Goal: Use online tool/utility: Utilize a website feature to perform a specific function

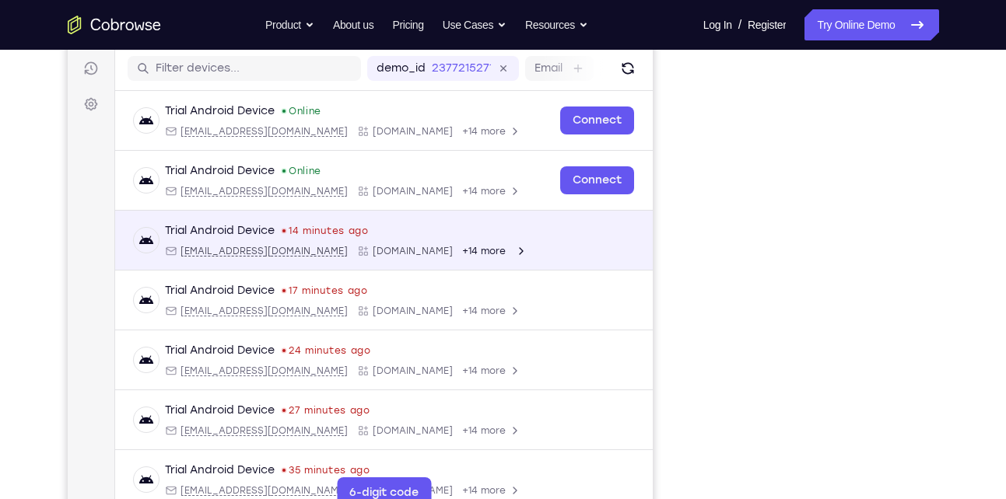
scroll to position [336, 0]
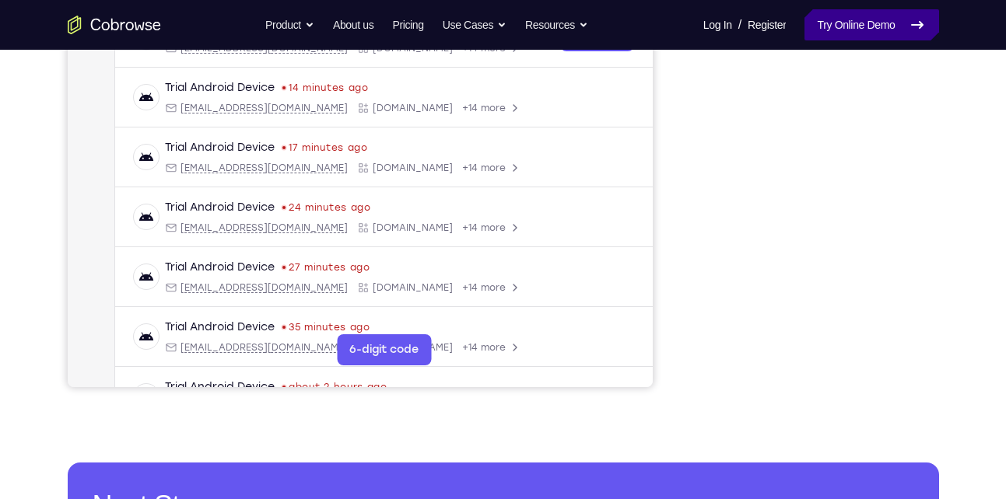
click at [864, 37] on link "Try Online Demo" at bounding box center [871, 24] width 134 height 31
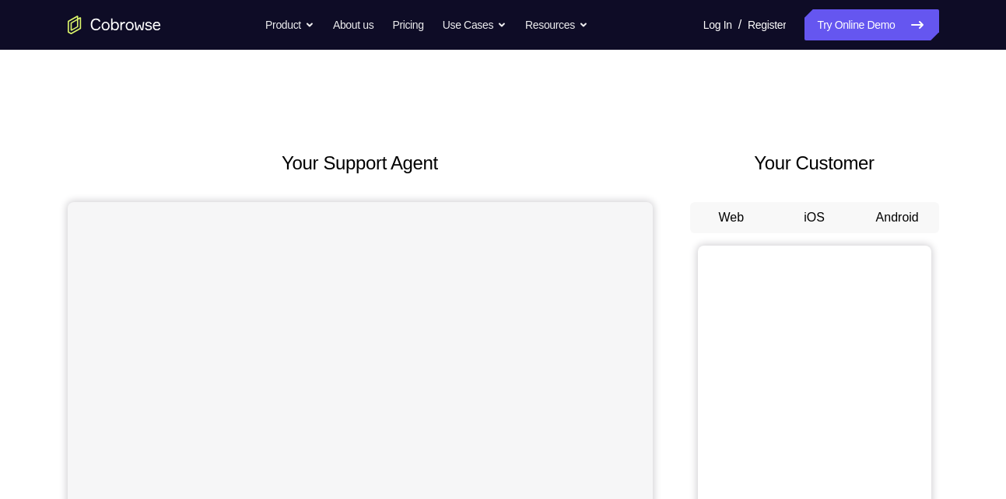
click at [885, 219] on button "Android" at bounding box center [897, 217] width 83 height 31
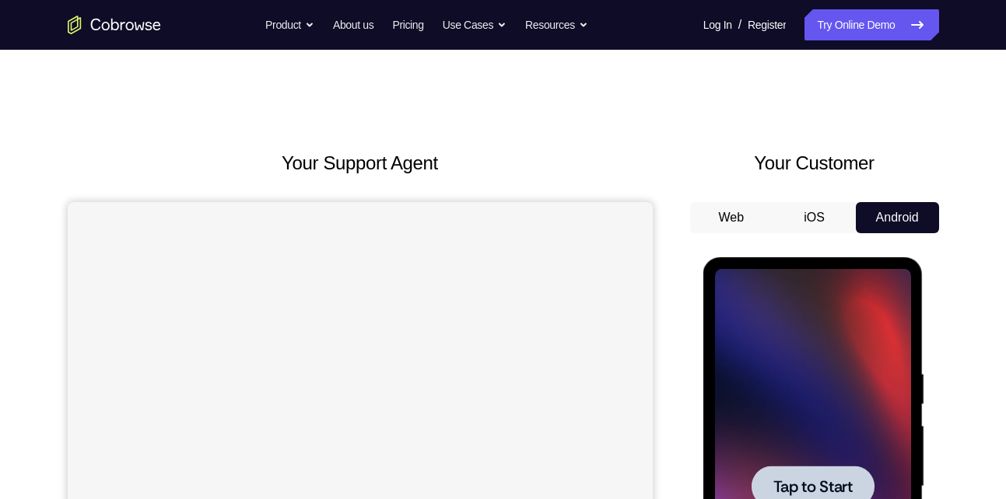
click at [706, 297] on div "Tap to Start" at bounding box center [813, 489] width 220 height 464
click at [818, 412] on div at bounding box center [813, 487] width 196 height 436
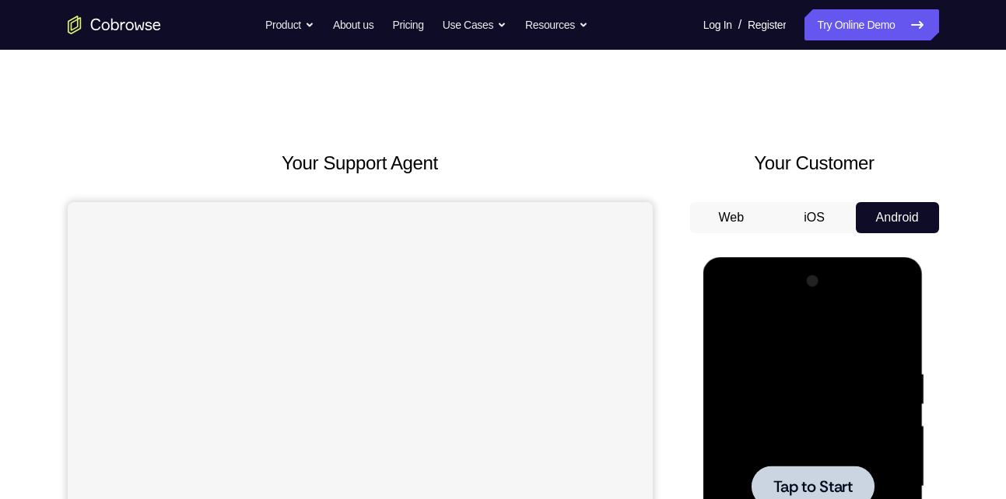
click at [811, 487] on span "Tap to Start" at bounding box center [812, 487] width 79 height 16
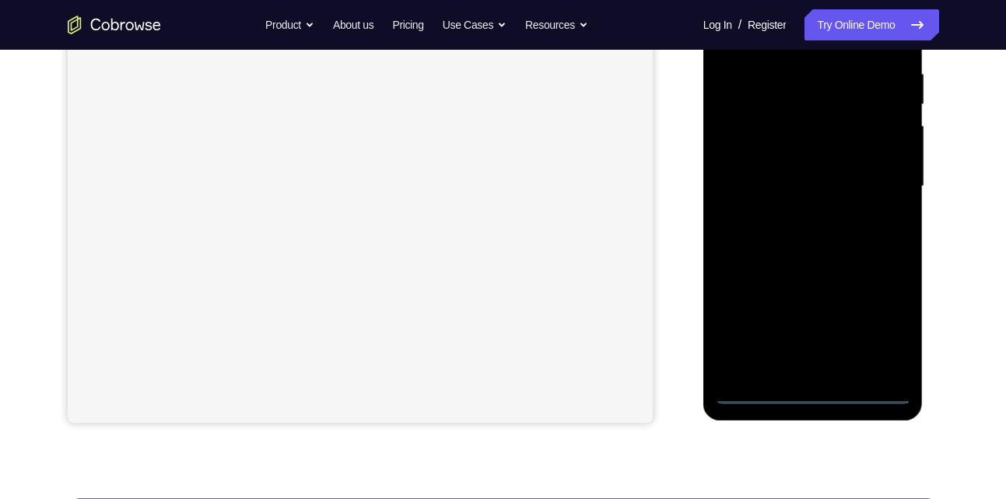
scroll to position [302, 0]
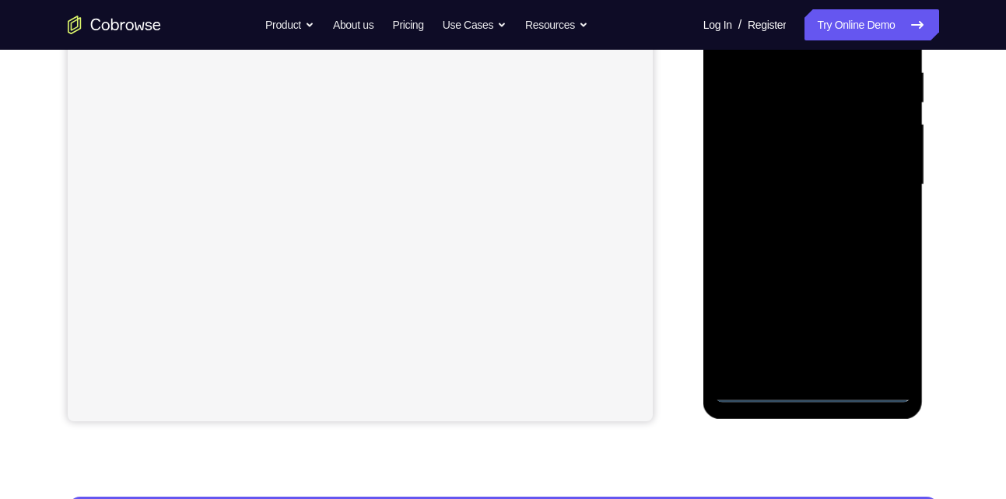
click at [811, 386] on div at bounding box center [813, 185] width 196 height 436
click at [811, 392] on div at bounding box center [813, 185] width 196 height 436
click at [879, 328] on div at bounding box center [813, 185] width 196 height 436
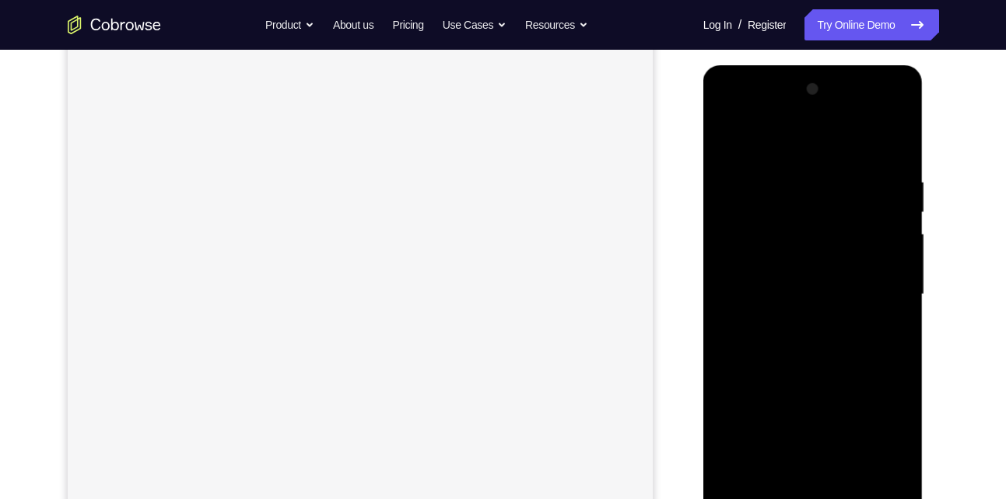
scroll to position [191, 0]
click at [758, 133] on div at bounding box center [813, 296] width 196 height 436
click at [886, 303] on div at bounding box center [813, 296] width 196 height 436
click at [797, 322] on div at bounding box center [813, 296] width 196 height 436
click at [815, 280] on div at bounding box center [813, 296] width 196 height 436
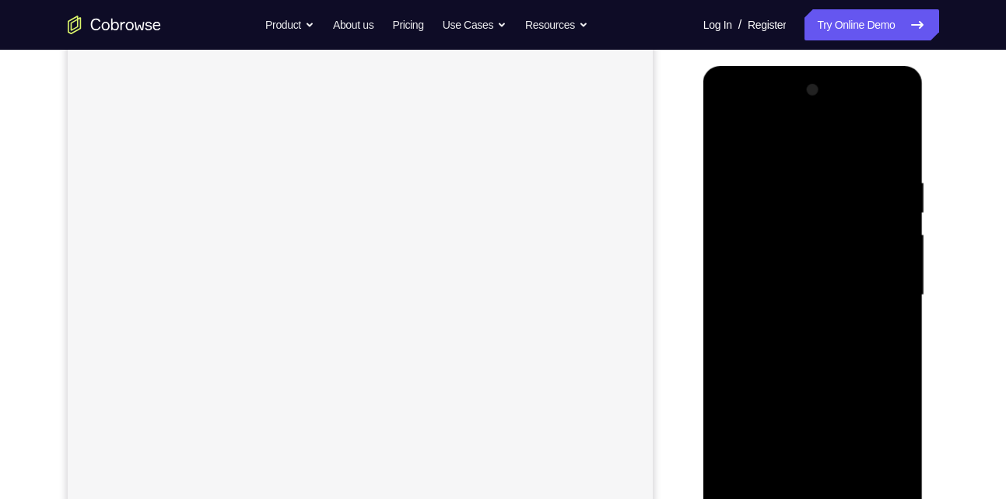
click at [793, 261] on div at bounding box center [813, 296] width 196 height 436
click at [793, 291] on div at bounding box center [813, 296] width 196 height 436
click at [785, 347] on div at bounding box center [813, 296] width 196 height 436
click at [881, 140] on div at bounding box center [813, 296] width 196 height 436
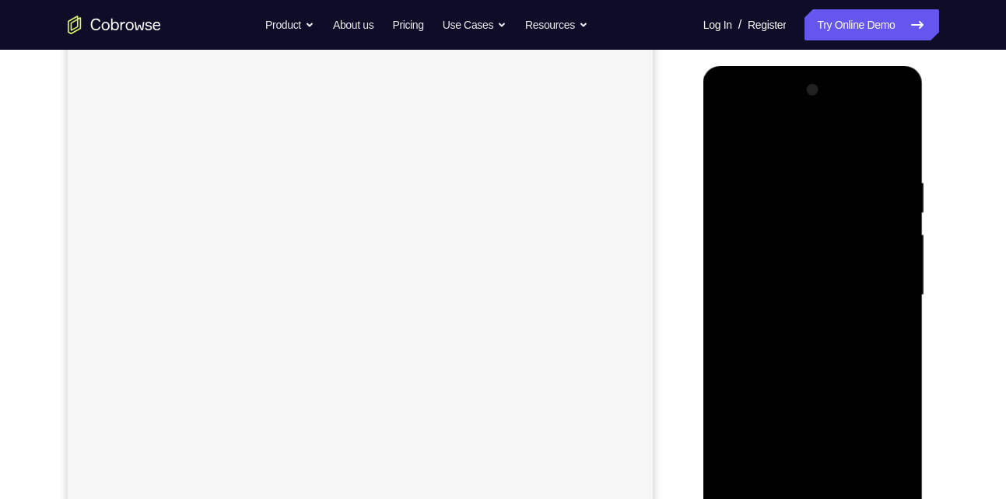
click at [817, 338] on div at bounding box center [813, 296] width 196 height 436
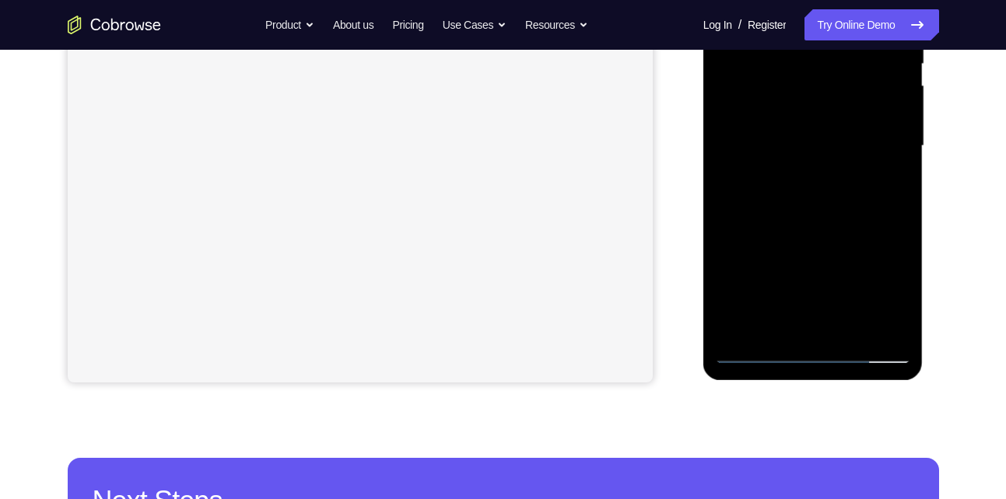
scroll to position [363, 0]
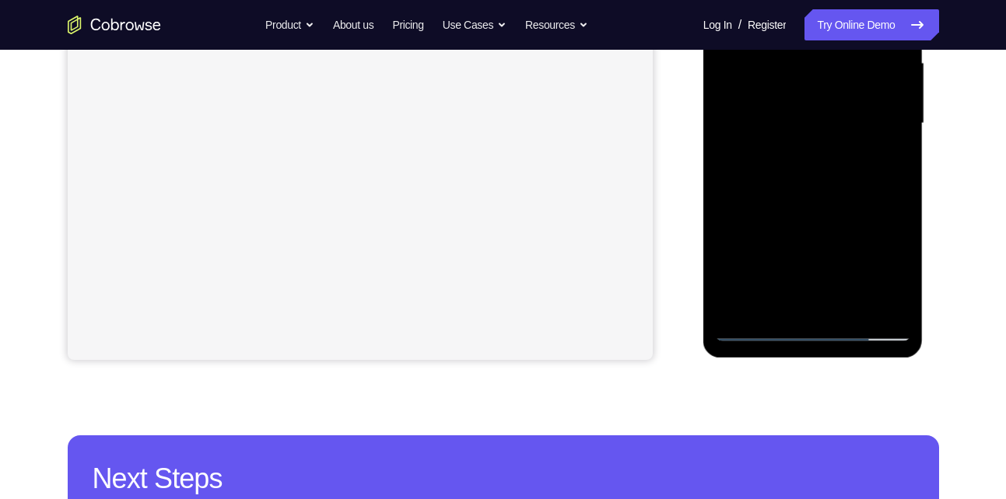
drag, startPoint x: 848, startPoint y: 212, endPoint x: 881, endPoint y: 111, distance: 106.5
click at [881, 111] on div at bounding box center [813, 124] width 196 height 436
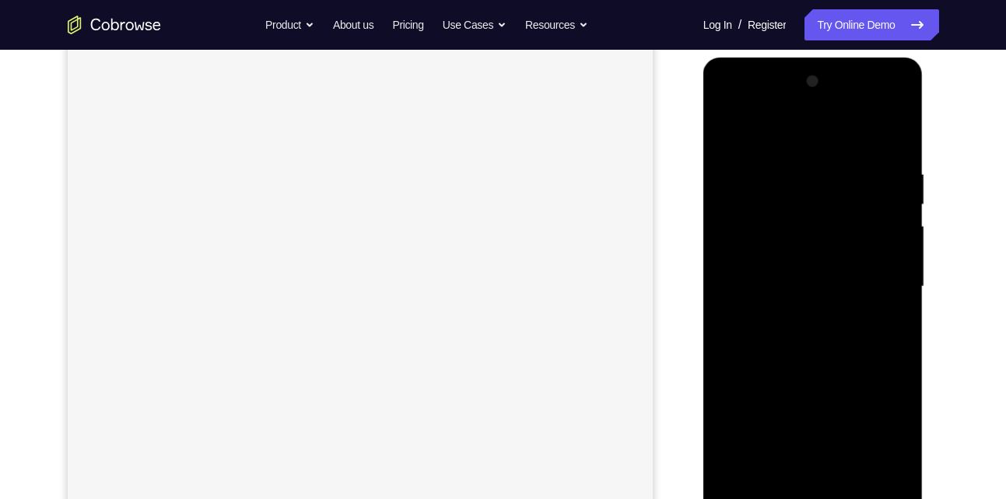
scroll to position [194, 0]
drag, startPoint x: 769, startPoint y: 335, endPoint x: 852, endPoint y: 185, distance: 170.6
click at [852, 185] on div at bounding box center [813, 293] width 196 height 436
drag, startPoint x: 839, startPoint y: 415, endPoint x: 853, endPoint y: 329, distance: 87.5
click at [853, 329] on div at bounding box center [813, 293] width 196 height 436
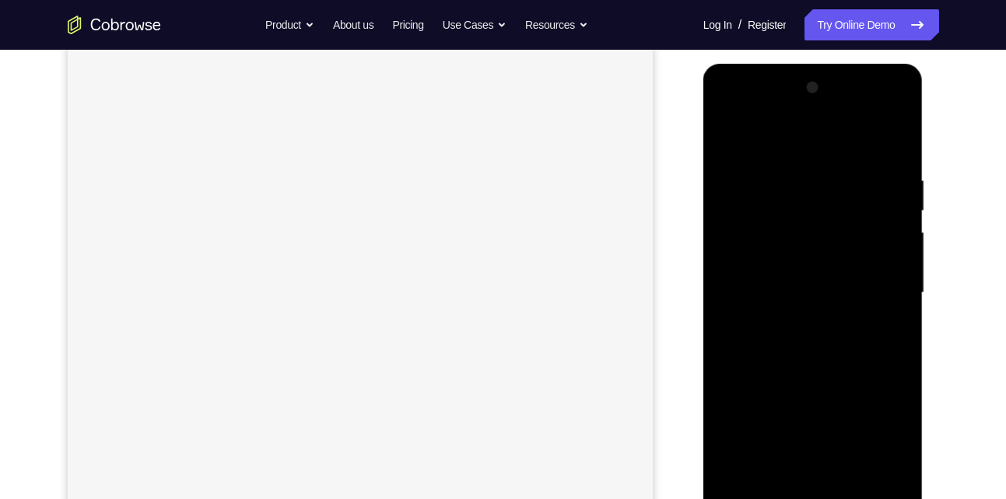
drag, startPoint x: 808, startPoint y: 423, endPoint x: 855, endPoint y: 252, distance: 177.4
click at [855, 252] on div at bounding box center [813, 293] width 196 height 436
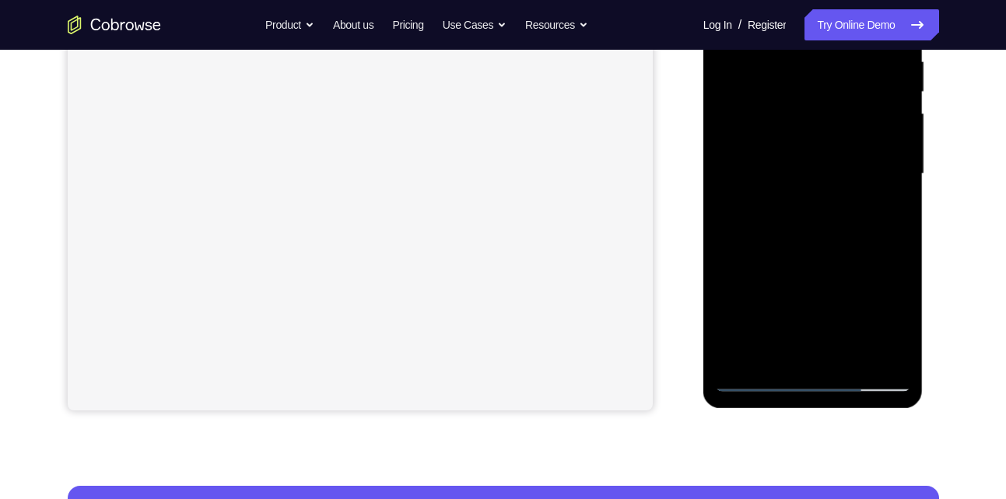
scroll to position [317, 0]
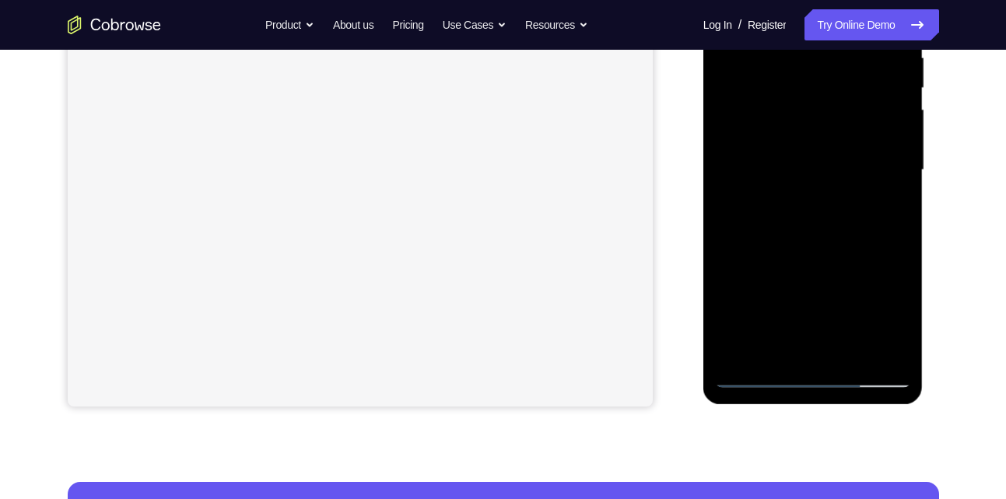
click at [849, 352] on div at bounding box center [813, 171] width 196 height 436
click at [809, 255] on div at bounding box center [813, 171] width 196 height 436
click at [788, 253] on div at bounding box center [813, 171] width 196 height 436
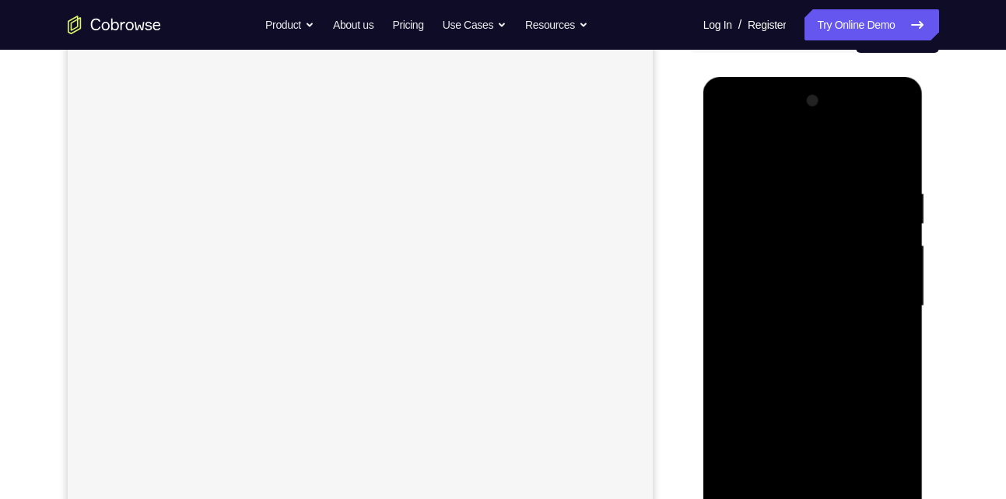
scroll to position [169, 0]
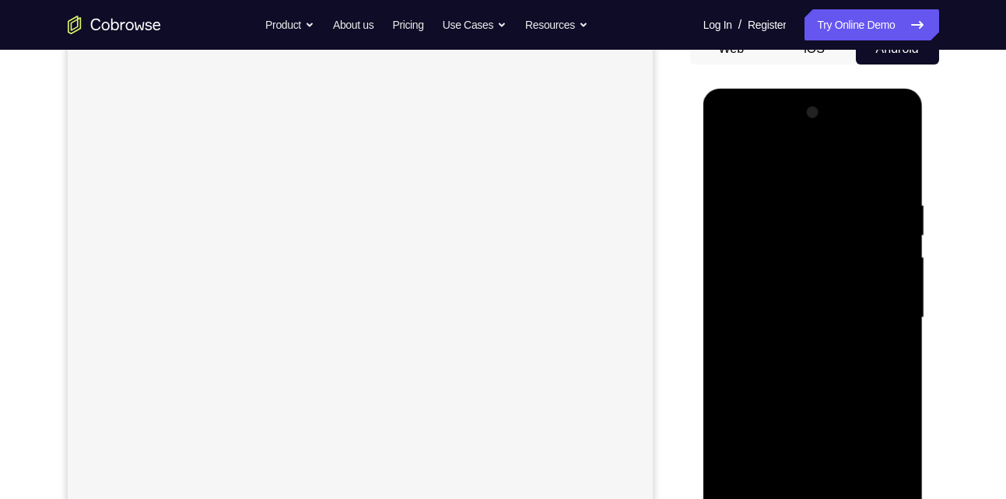
click at [777, 156] on div at bounding box center [813, 318] width 196 height 436
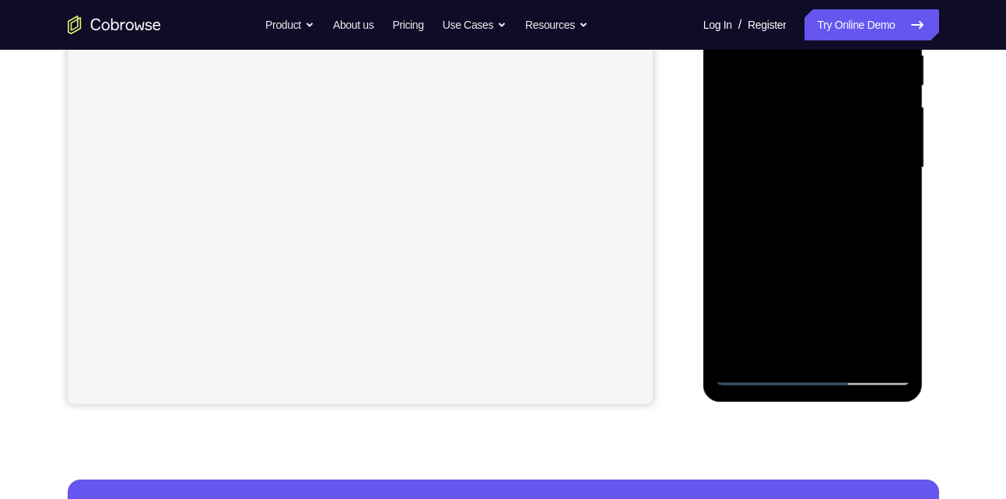
scroll to position [318, 0]
drag, startPoint x: 762, startPoint y: 263, endPoint x: 840, endPoint y: 94, distance: 186.2
click at [840, 94] on div at bounding box center [813, 169] width 196 height 436
drag, startPoint x: 841, startPoint y: 156, endPoint x: 761, endPoint y: 360, distance: 219.0
click at [761, 360] on div at bounding box center [813, 169] width 196 height 436
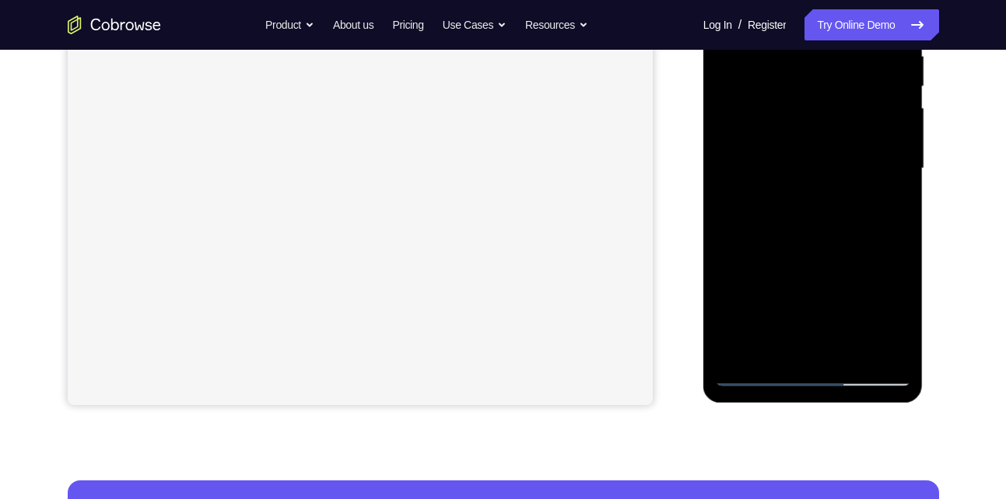
drag, startPoint x: 825, startPoint y: 92, endPoint x: 785, endPoint y: 261, distance: 174.2
click at [785, 261] on div at bounding box center [813, 169] width 196 height 436
click at [833, 154] on div at bounding box center [813, 169] width 196 height 436
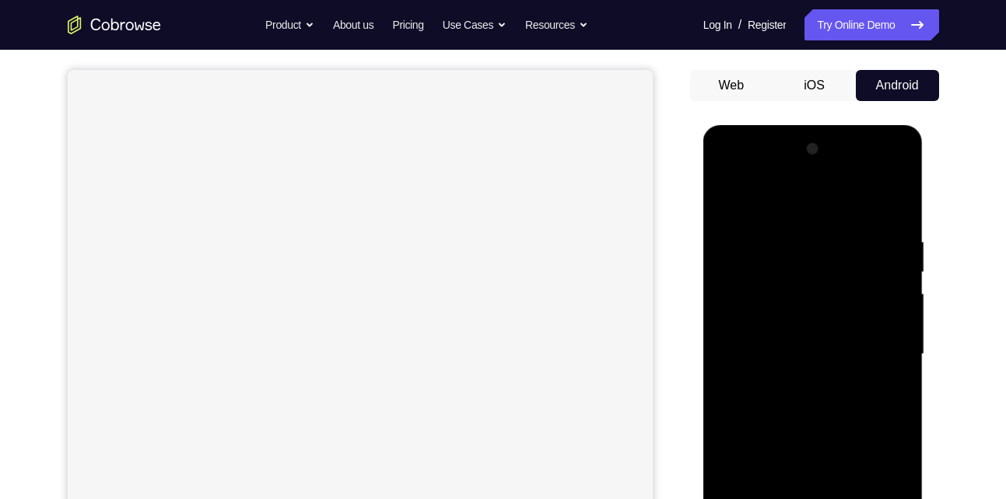
scroll to position [131, 0]
click at [905, 328] on div at bounding box center [813, 356] width 196 height 436
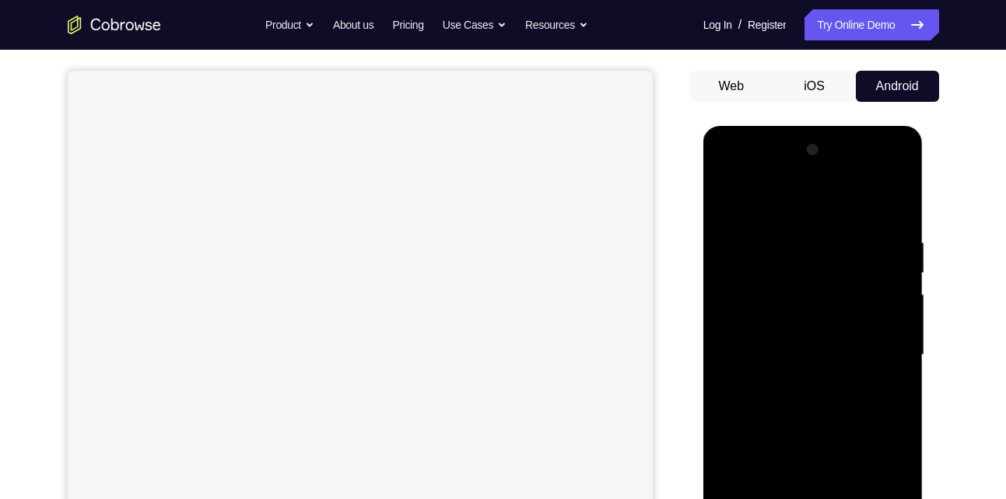
click at [905, 328] on div at bounding box center [813, 356] width 196 height 436
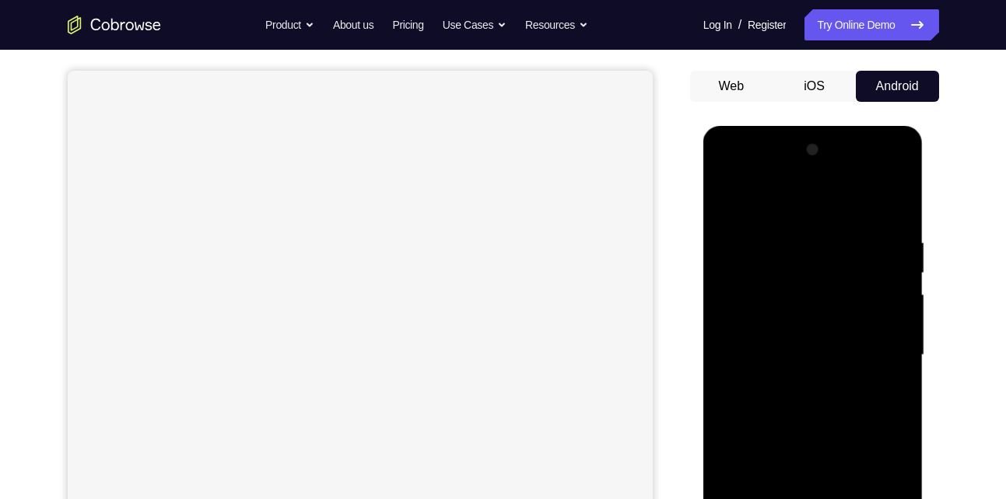
click at [905, 328] on div at bounding box center [813, 356] width 196 height 436
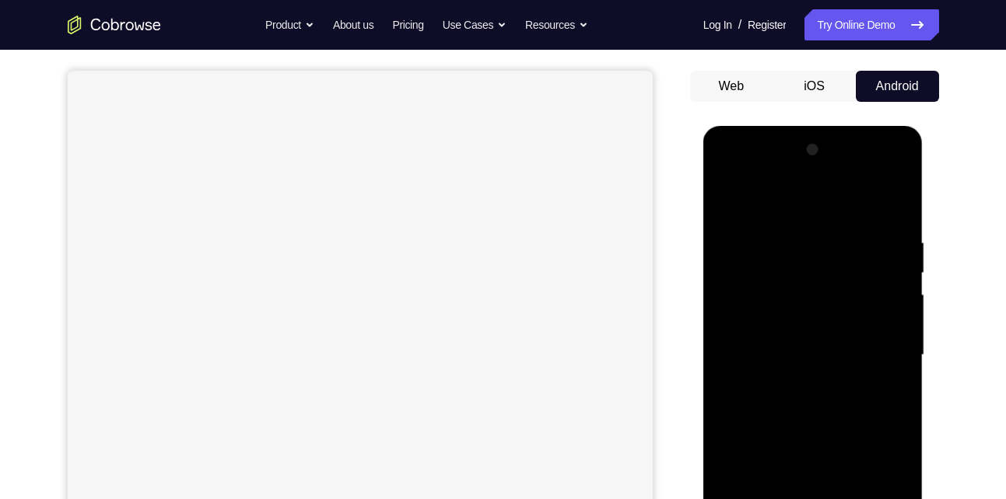
click at [905, 328] on div at bounding box center [813, 356] width 196 height 436
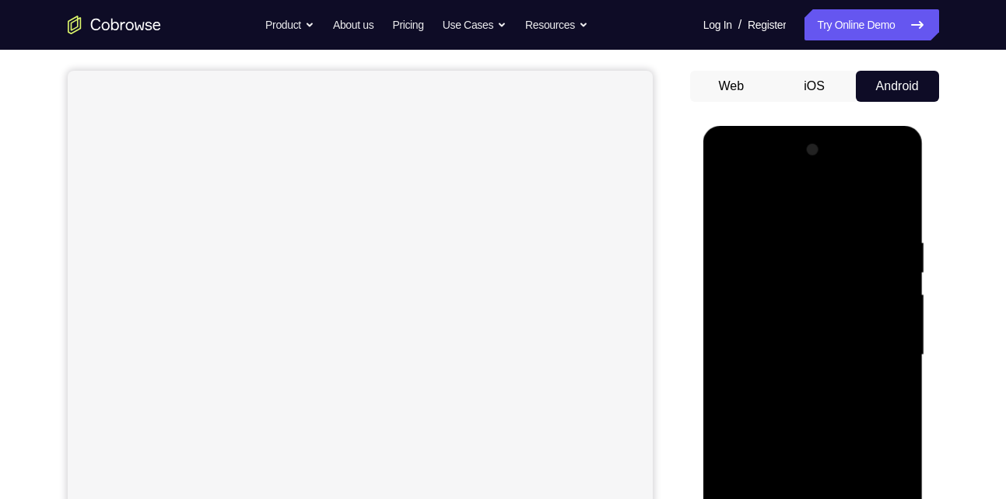
click at [905, 328] on div at bounding box center [813, 356] width 196 height 436
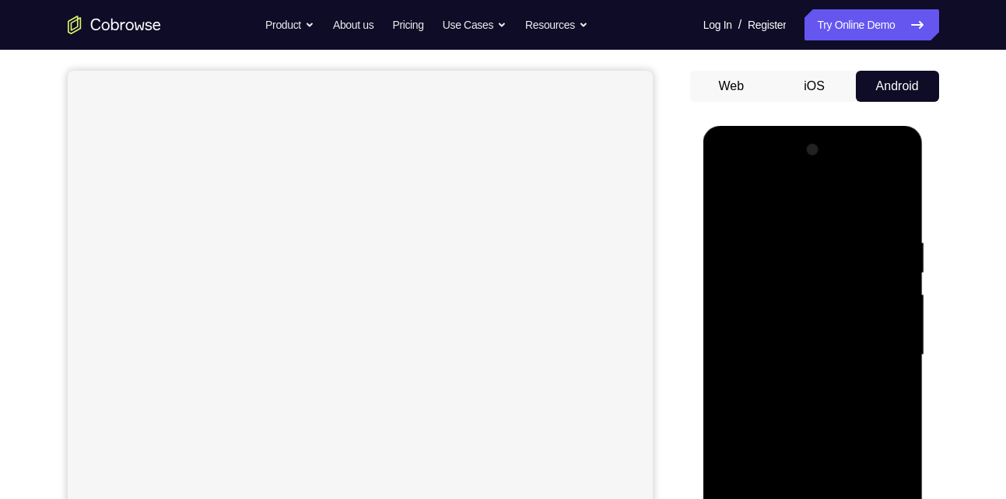
click at [905, 328] on div at bounding box center [813, 356] width 196 height 436
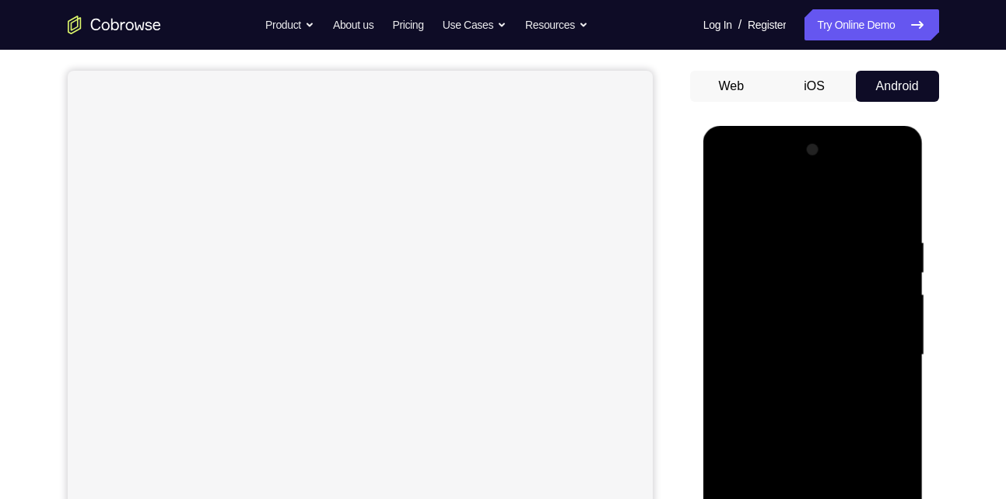
click at [905, 328] on div at bounding box center [813, 356] width 196 height 436
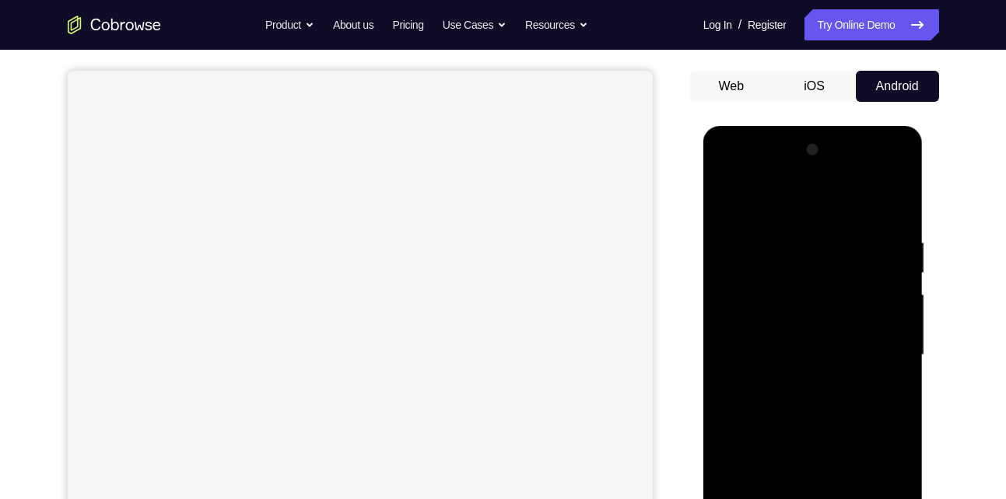
click at [905, 328] on div at bounding box center [813, 356] width 196 height 436
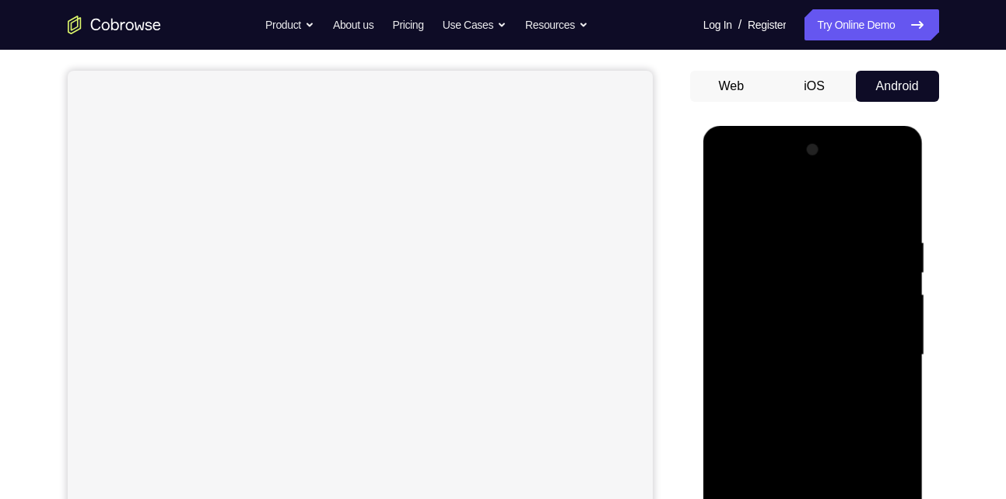
click at [905, 328] on div at bounding box center [813, 356] width 196 height 436
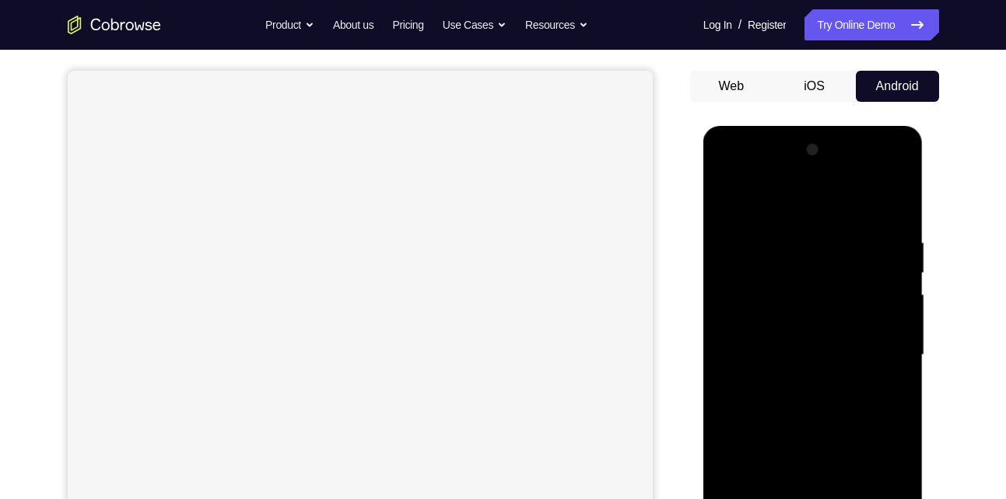
click at [905, 328] on div at bounding box center [813, 356] width 196 height 436
click at [892, 347] on div at bounding box center [813, 356] width 196 height 436
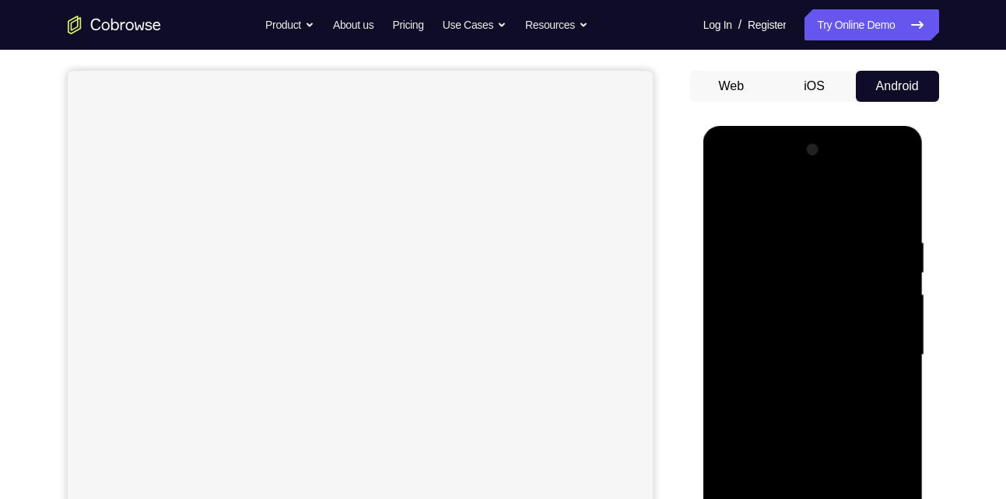
click at [892, 347] on div at bounding box center [813, 356] width 196 height 436
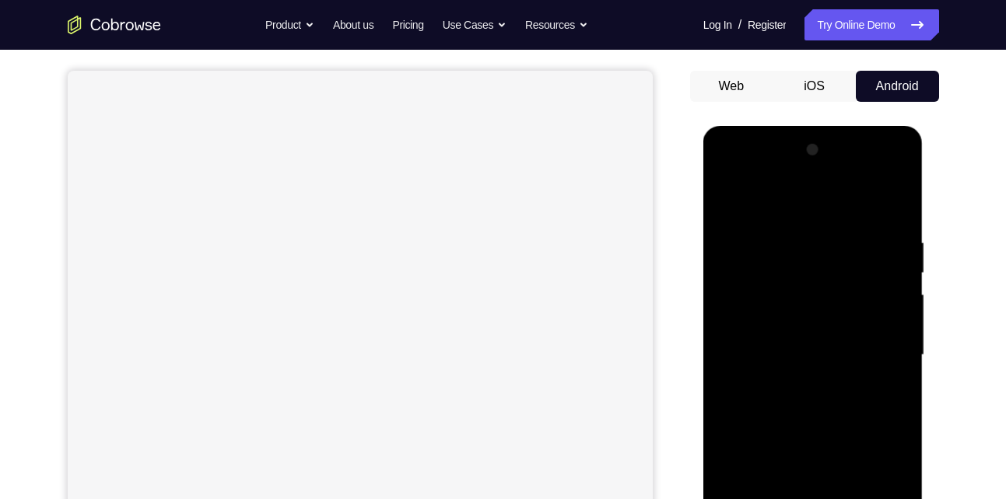
click at [892, 347] on div at bounding box center [813, 356] width 196 height 436
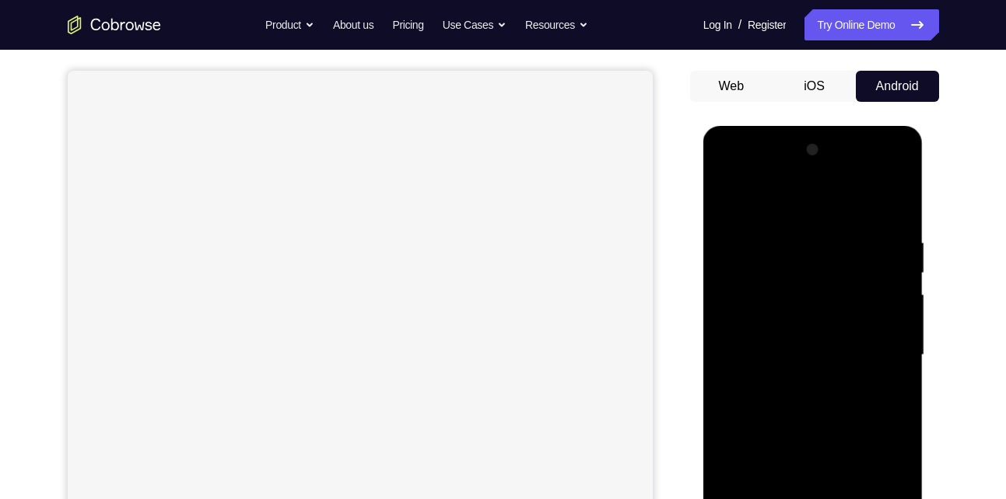
click at [892, 347] on div at bounding box center [813, 356] width 196 height 436
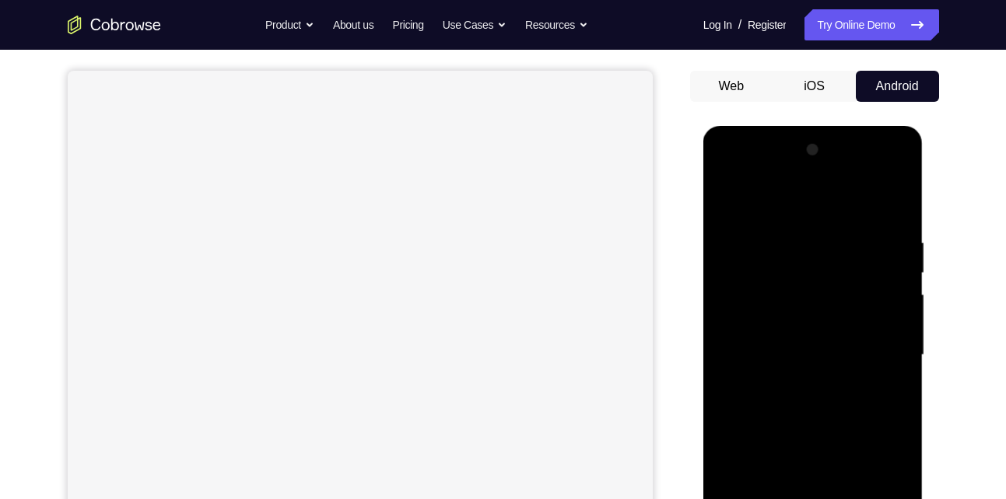
click at [892, 347] on div at bounding box center [813, 356] width 196 height 436
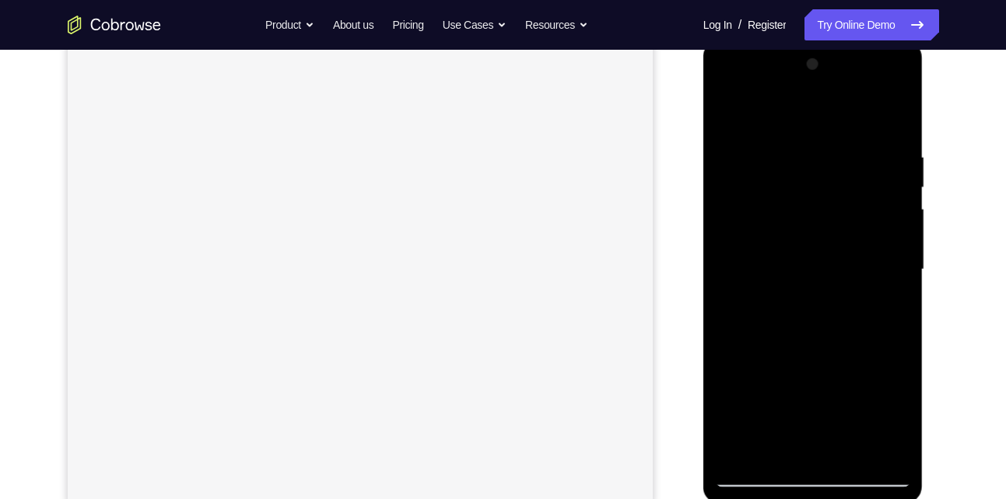
scroll to position [220, 0]
click at [899, 66] on div at bounding box center [813, 267] width 196 height 436
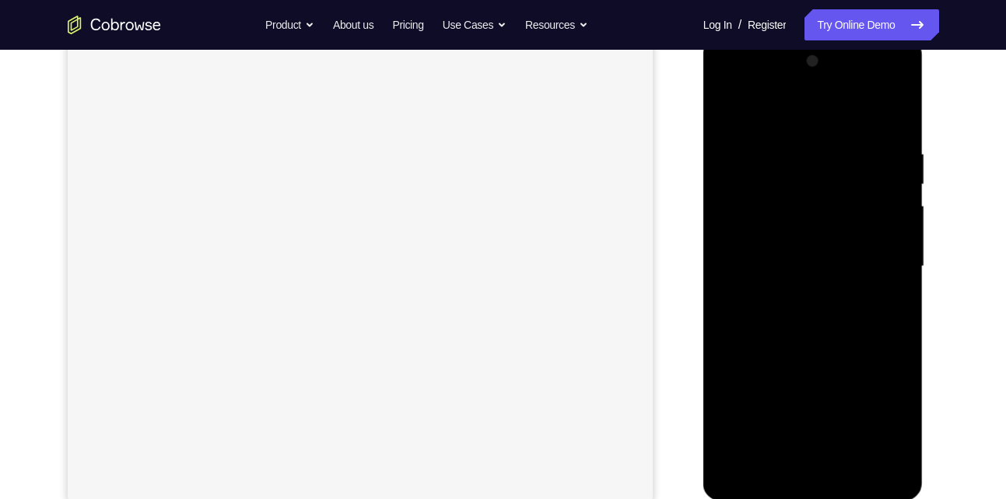
click at [899, 66] on div at bounding box center [813, 267] width 196 height 436
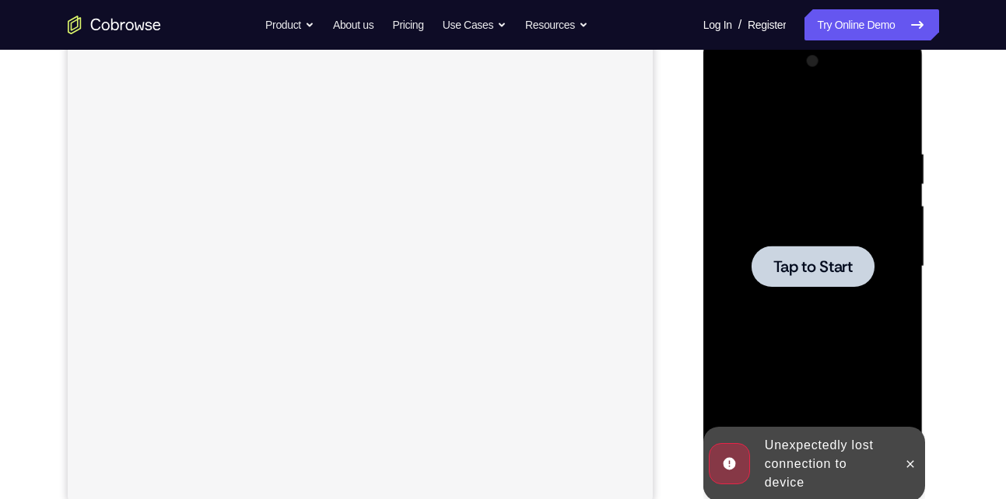
click at [835, 275] on span "Tap to Start" at bounding box center [812, 267] width 79 height 16
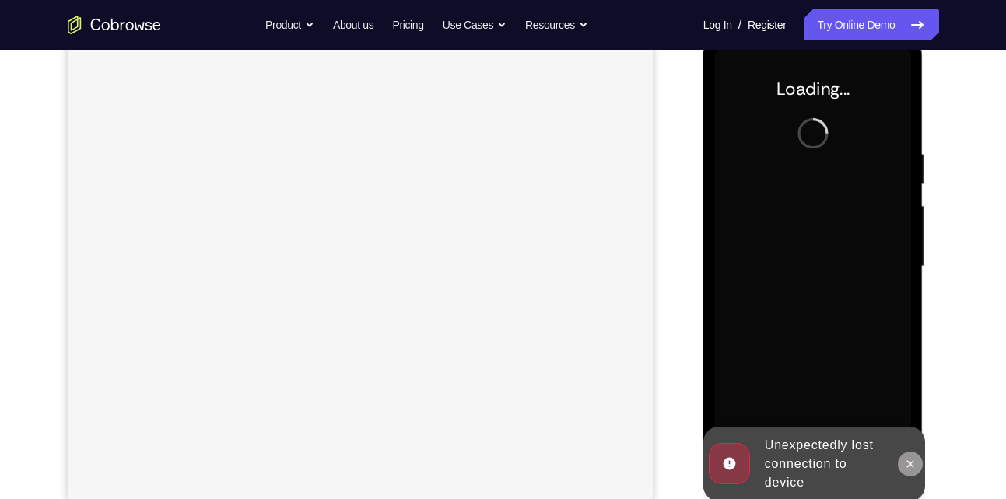
click at [910, 471] on button at bounding box center [910, 464] width 25 height 25
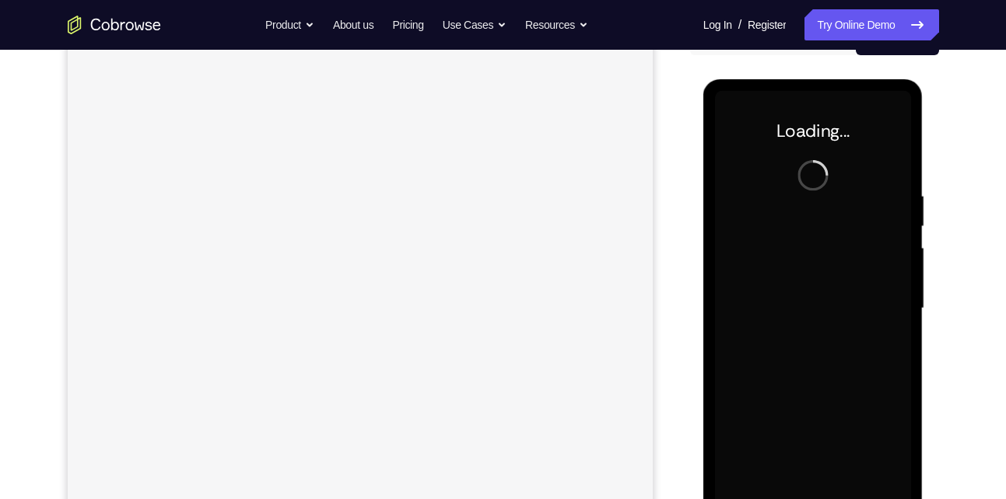
scroll to position [205, 0]
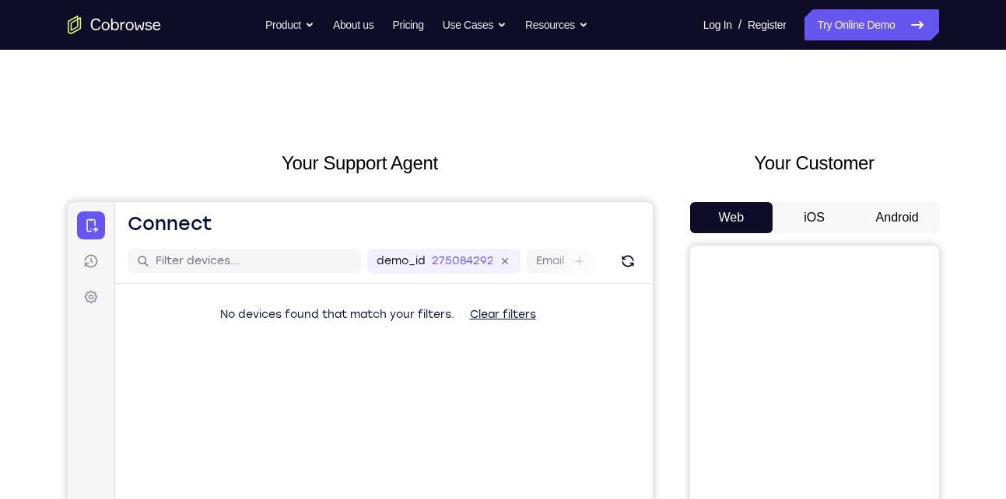
click at [885, 214] on button "Android" at bounding box center [897, 217] width 83 height 31
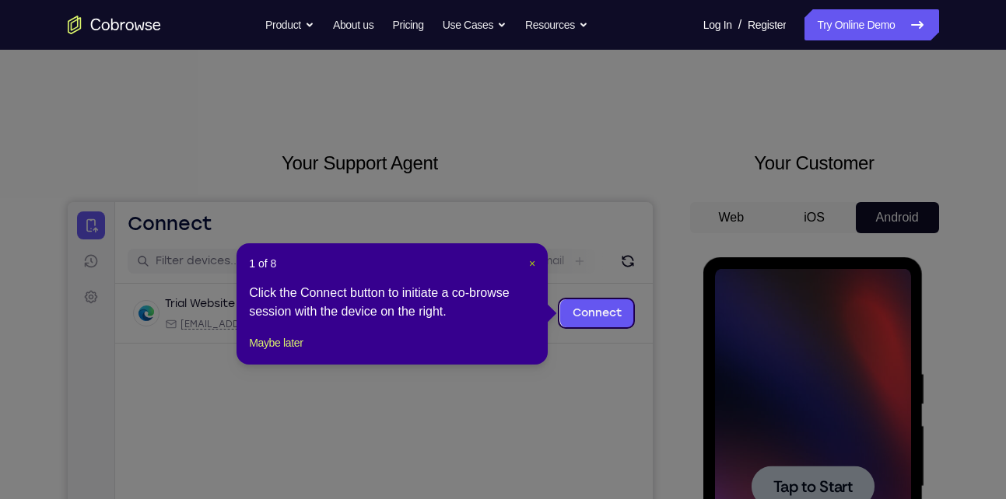
click at [530, 263] on span "×" at bounding box center [532, 263] width 6 height 12
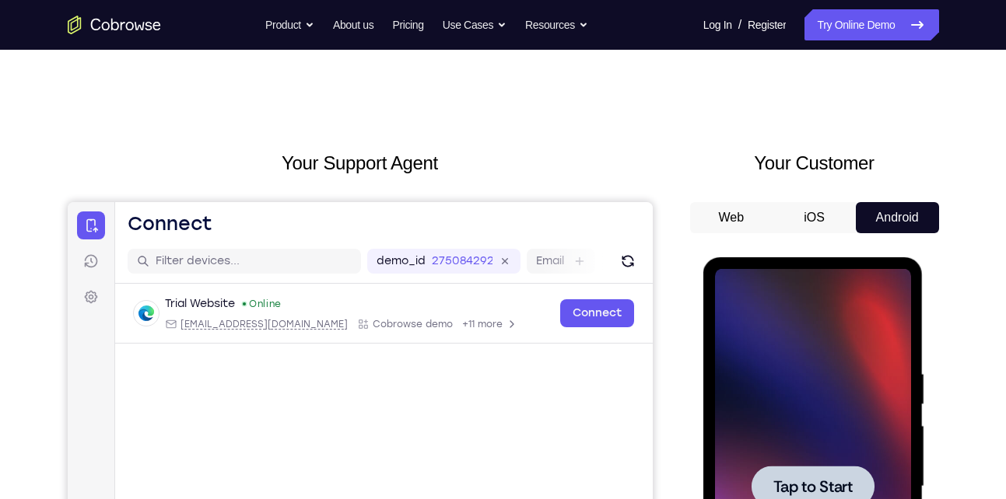
click at [844, 484] on span "Tap to Start" at bounding box center [812, 487] width 79 height 16
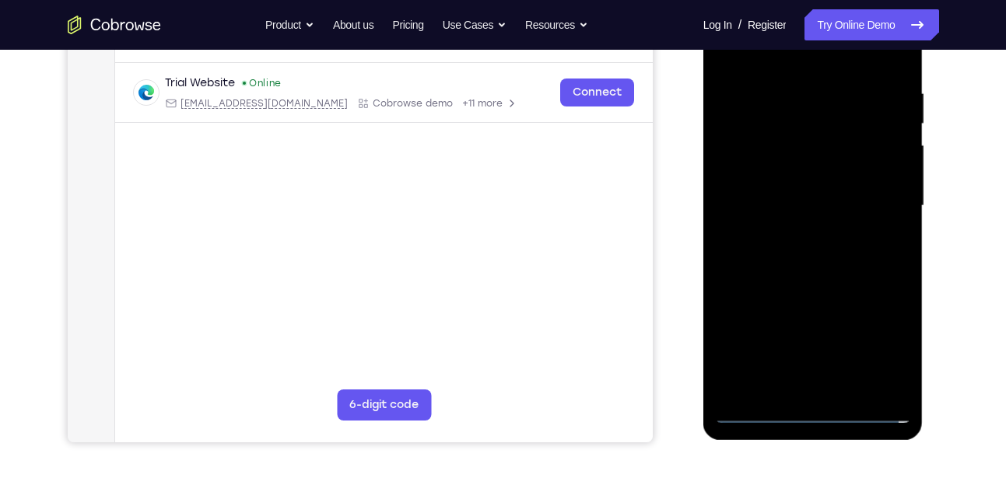
scroll to position [282, 0]
click at [814, 413] on div at bounding box center [813, 206] width 196 height 436
click at [885, 357] on div at bounding box center [813, 206] width 196 height 436
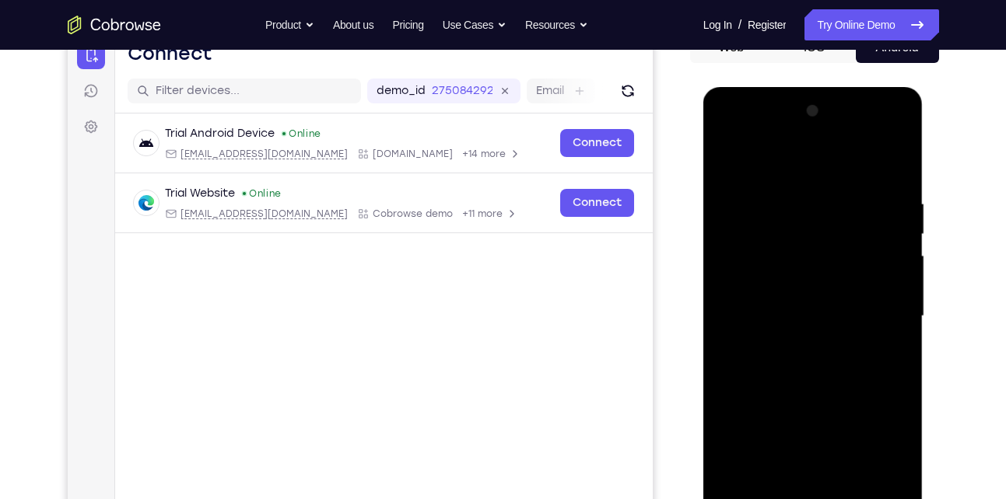
scroll to position [169, 0]
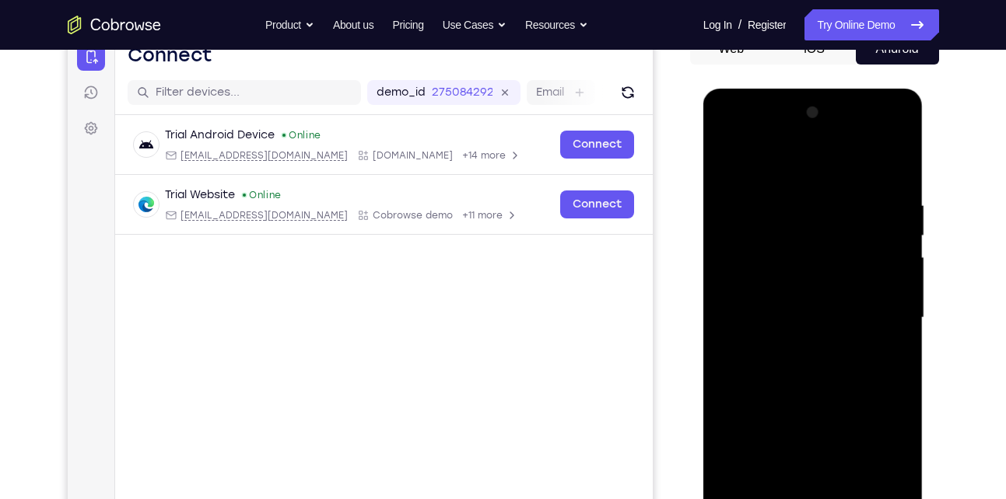
click at [760, 159] on div at bounding box center [813, 318] width 196 height 436
click at [888, 324] on div at bounding box center [813, 318] width 196 height 436
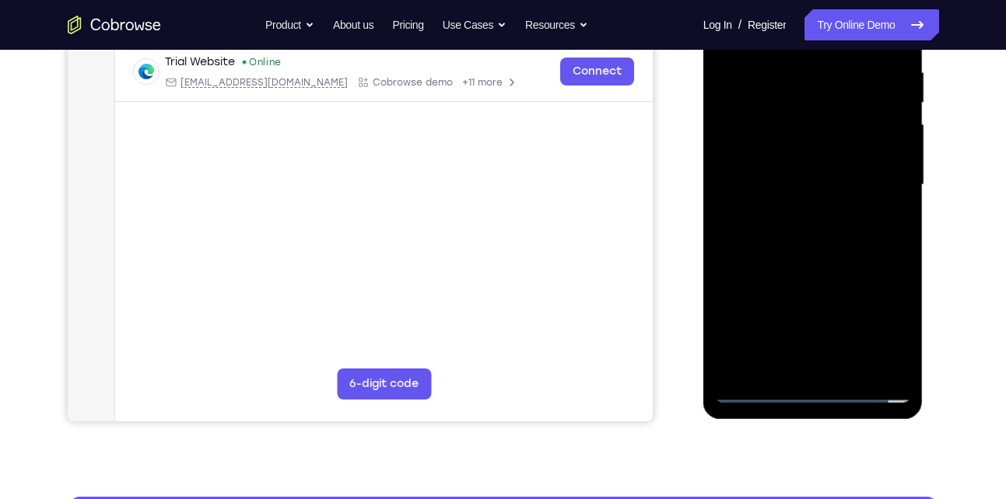
scroll to position [303, 0]
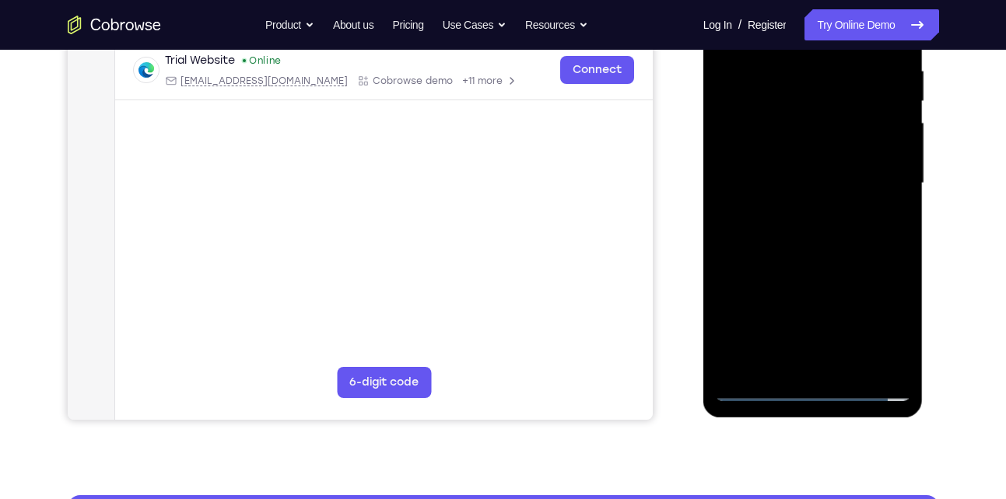
click at [830, 366] on div at bounding box center [813, 184] width 196 height 436
click at [820, 157] on div at bounding box center [813, 184] width 196 height 436
click at [772, 170] on div at bounding box center [813, 184] width 196 height 436
click at [811, 215] on div at bounding box center [813, 184] width 196 height 436
click at [807, 219] on div at bounding box center [813, 184] width 196 height 436
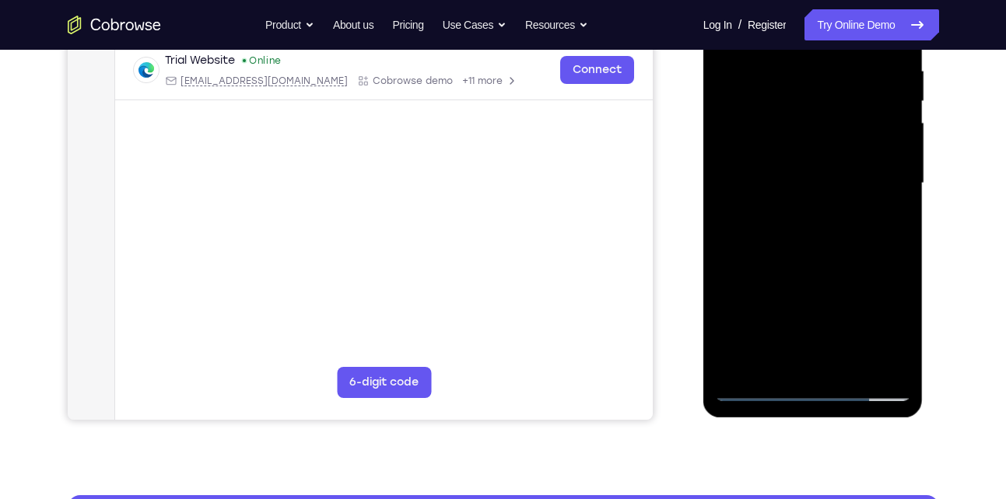
click at [794, 154] on div at bounding box center [813, 184] width 196 height 436
click at [801, 212] on div at bounding box center [813, 184] width 196 height 436
click at [783, 217] on div at bounding box center [813, 184] width 196 height 436
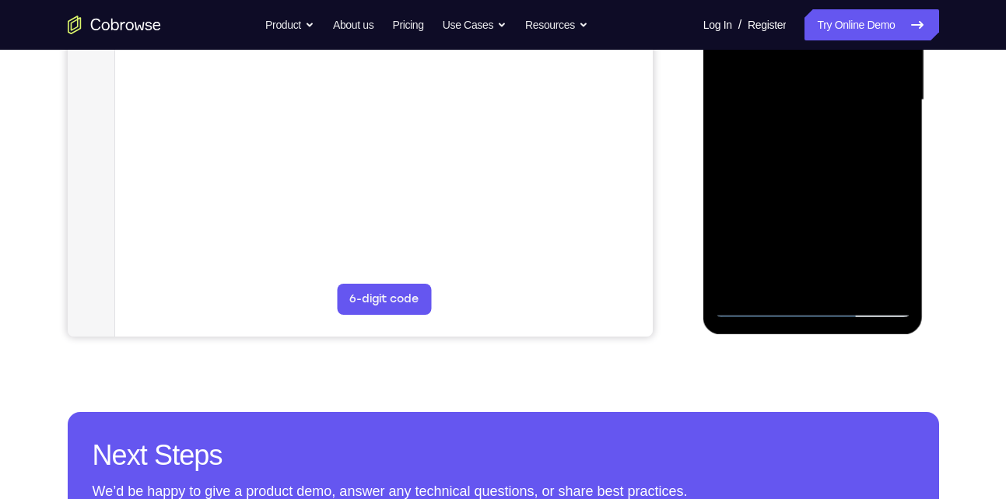
scroll to position [266, 0]
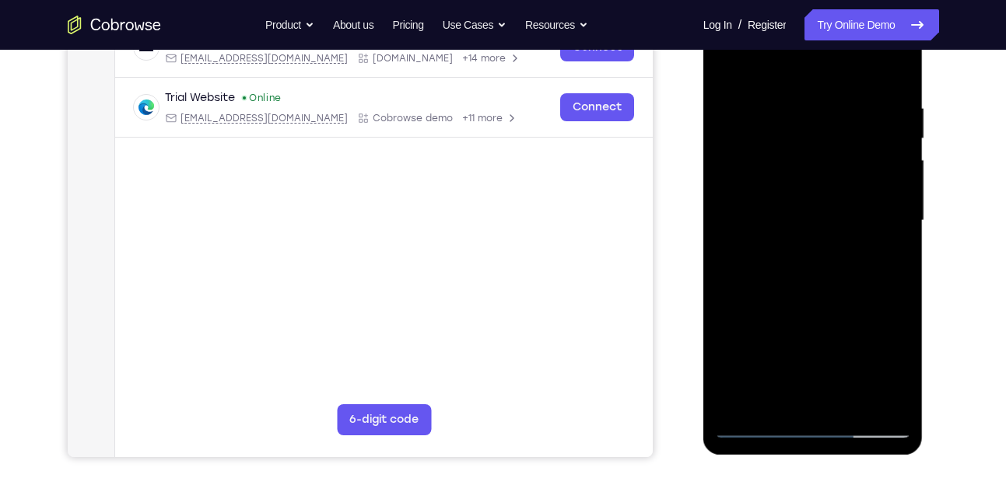
click at [829, 159] on div at bounding box center [813, 221] width 196 height 436
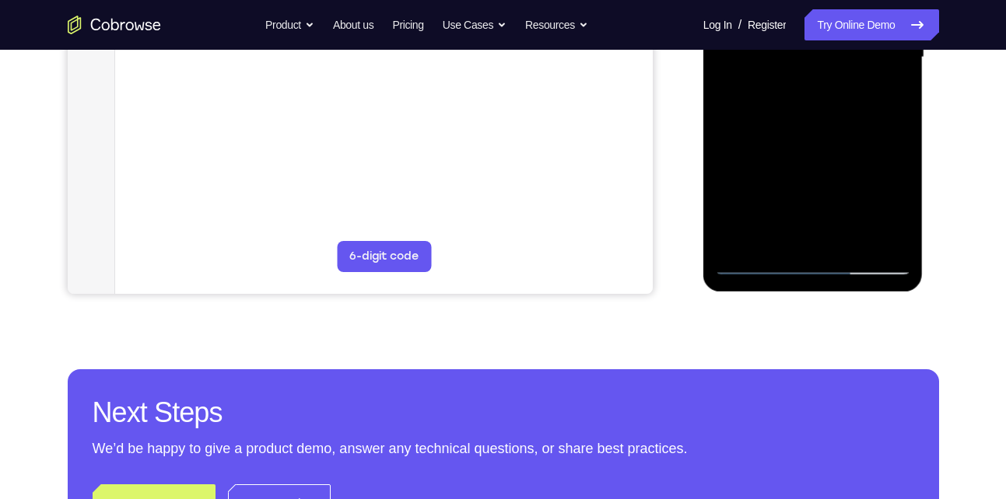
scroll to position [440, 0]
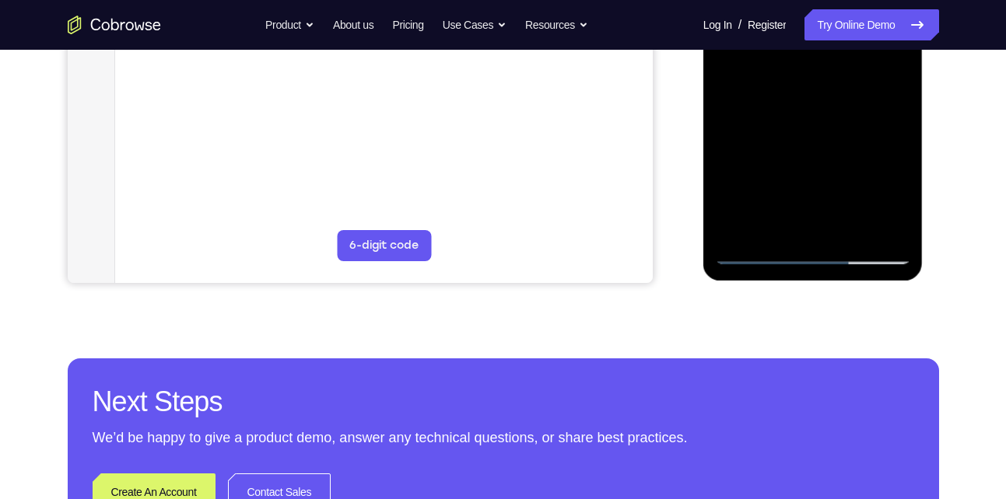
click at [846, 229] on div at bounding box center [813, 47] width 196 height 436
click at [811, 128] on div at bounding box center [813, 47] width 196 height 436
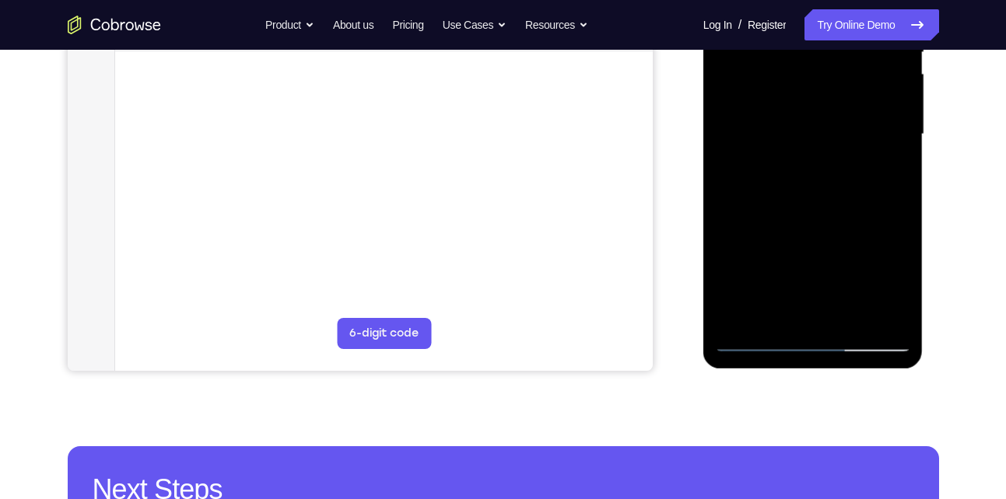
click at [790, 105] on div at bounding box center [813, 135] width 196 height 436
click at [761, 284] on div at bounding box center [813, 135] width 196 height 436
click at [772, 310] on div at bounding box center [813, 135] width 196 height 436
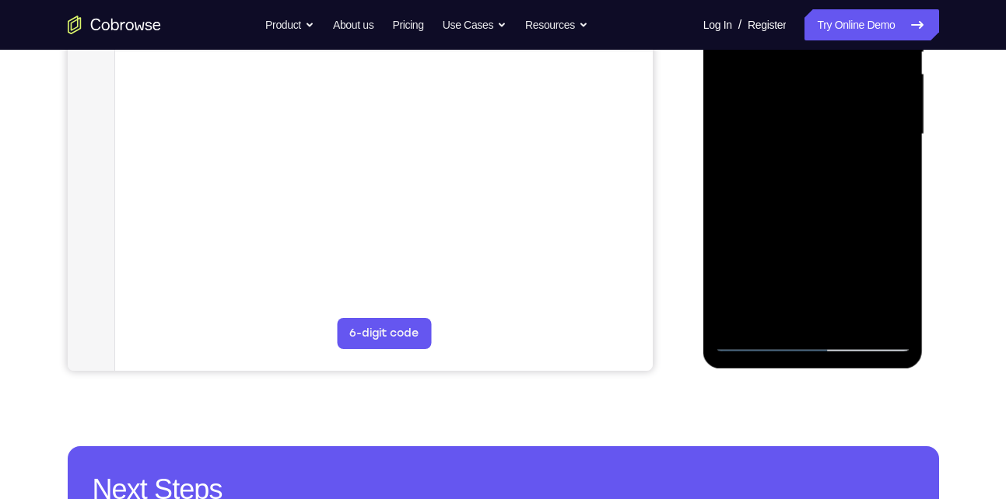
click at [882, 173] on div at bounding box center [813, 135] width 196 height 436
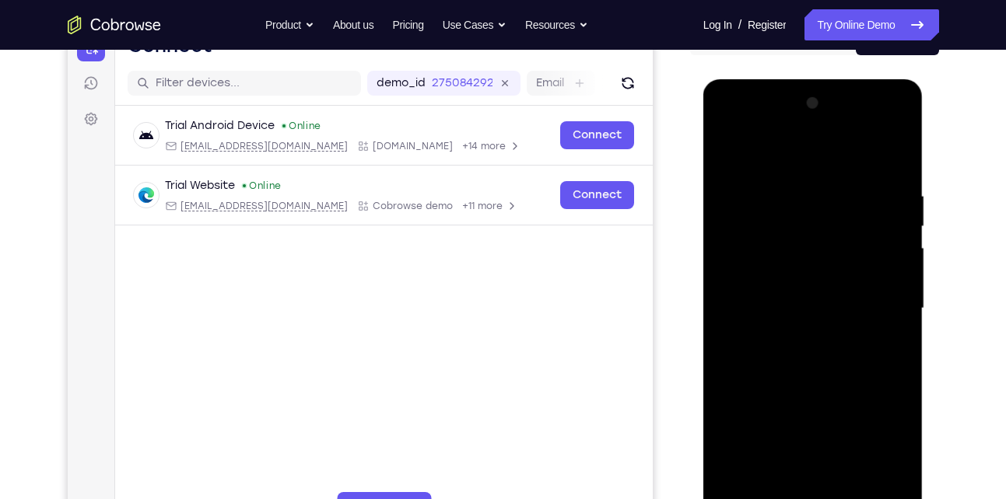
scroll to position [177, 0]
click at [722, 152] on div at bounding box center [813, 310] width 196 height 436
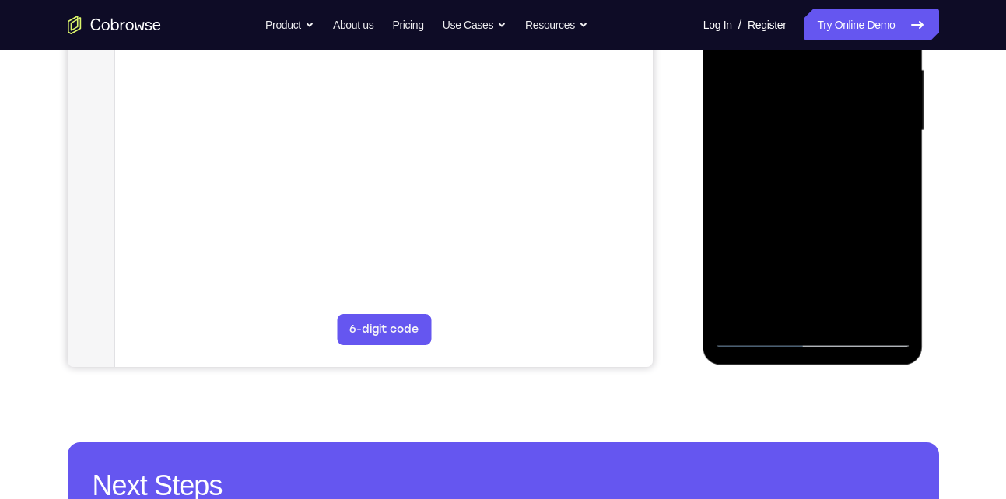
scroll to position [360, 0]
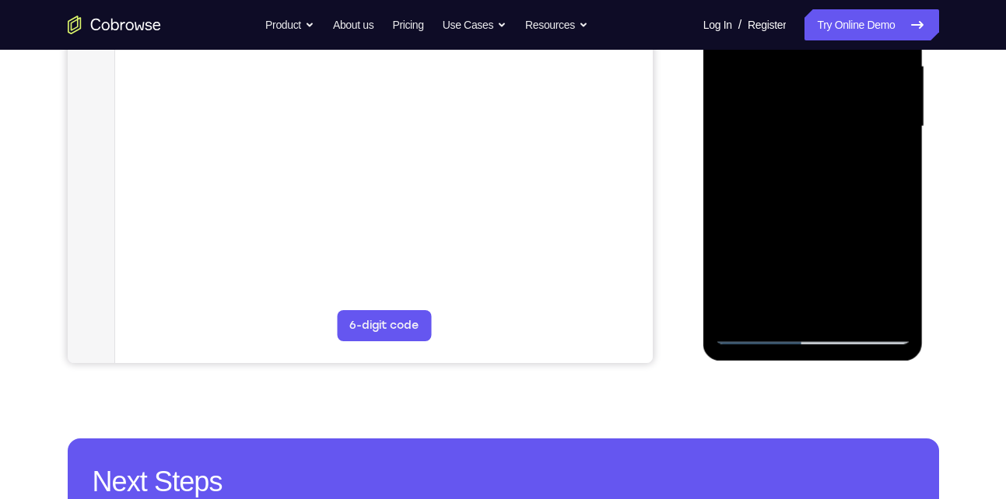
click at [770, 207] on div at bounding box center [813, 127] width 196 height 436
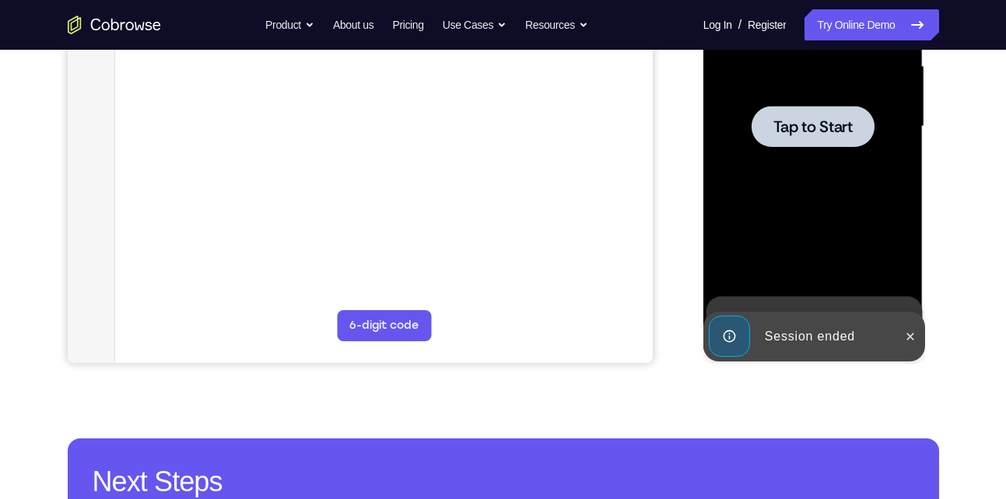
click at [819, 147] on div at bounding box center [813, 127] width 196 height 436
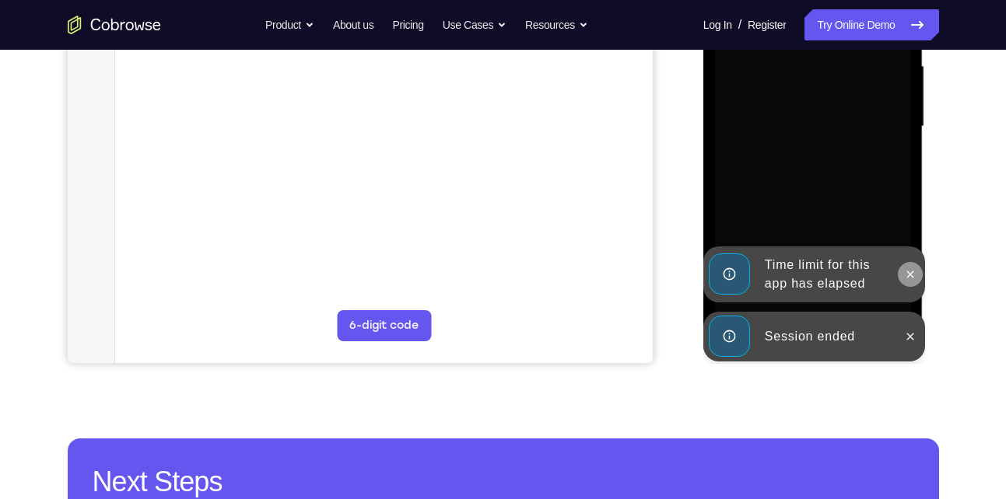
drag, startPoint x: 909, startPoint y: 335, endPoint x: 912, endPoint y: 278, distance: 56.1
click at [912, 364] on div "Time limit for this app has elapsed Session ended" at bounding box center [814, 364] width 222 height 0
click at [912, 278] on icon at bounding box center [910, 274] width 12 height 12
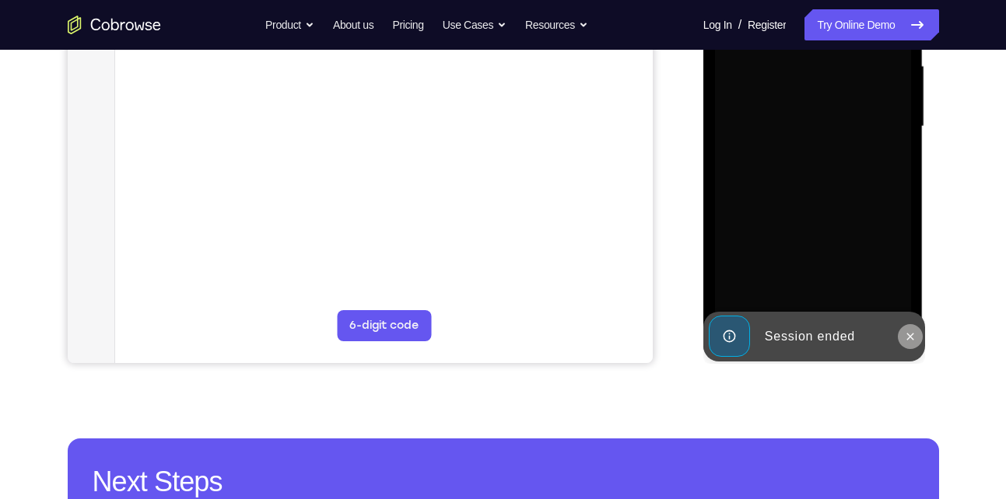
click at [912, 344] on button at bounding box center [910, 336] width 25 height 25
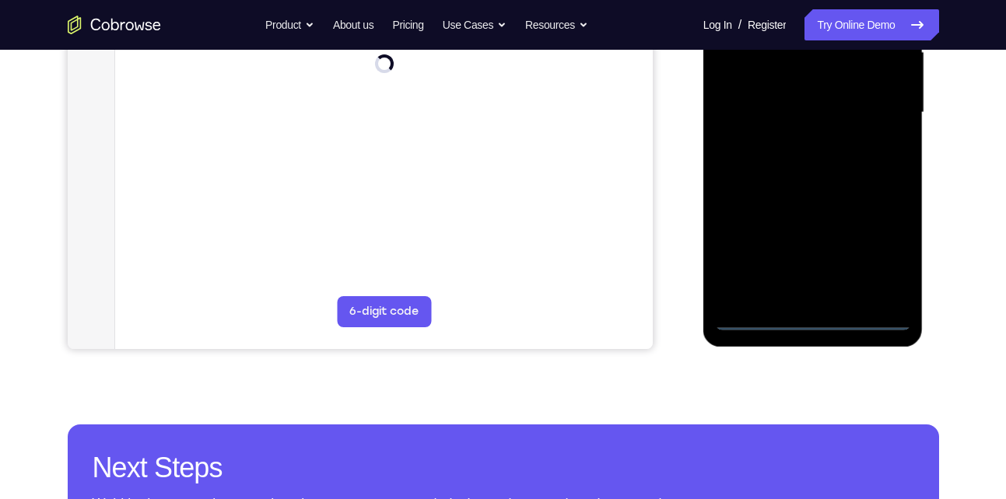
scroll to position [375, 0]
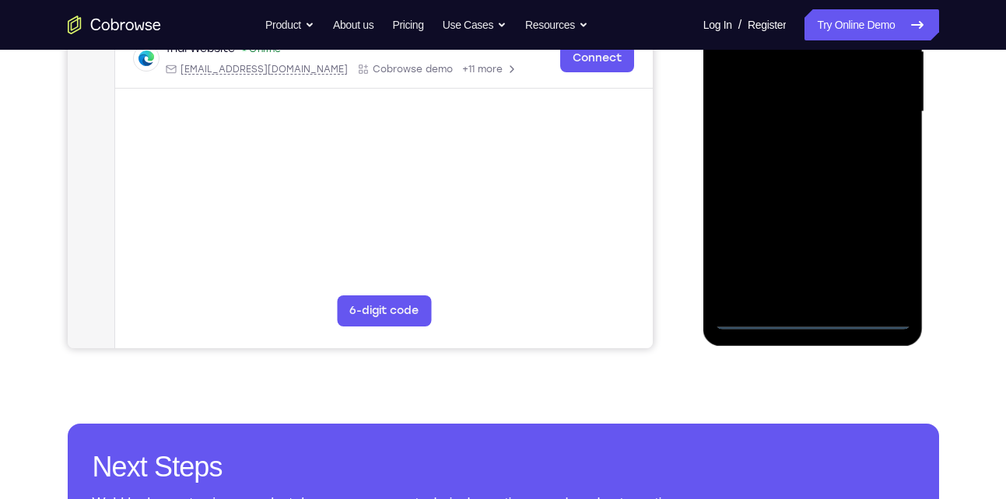
click at [822, 322] on div at bounding box center [813, 112] width 196 height 436
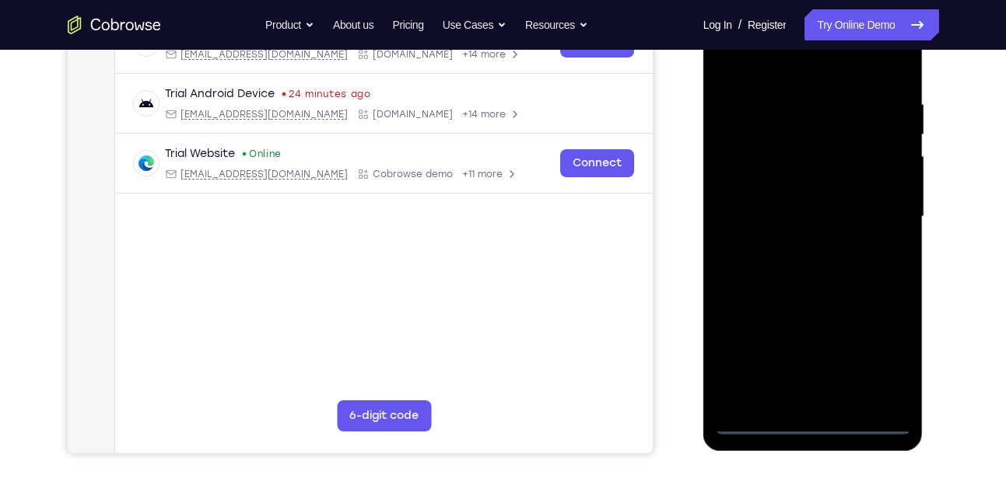
scroll to position [272, 0]
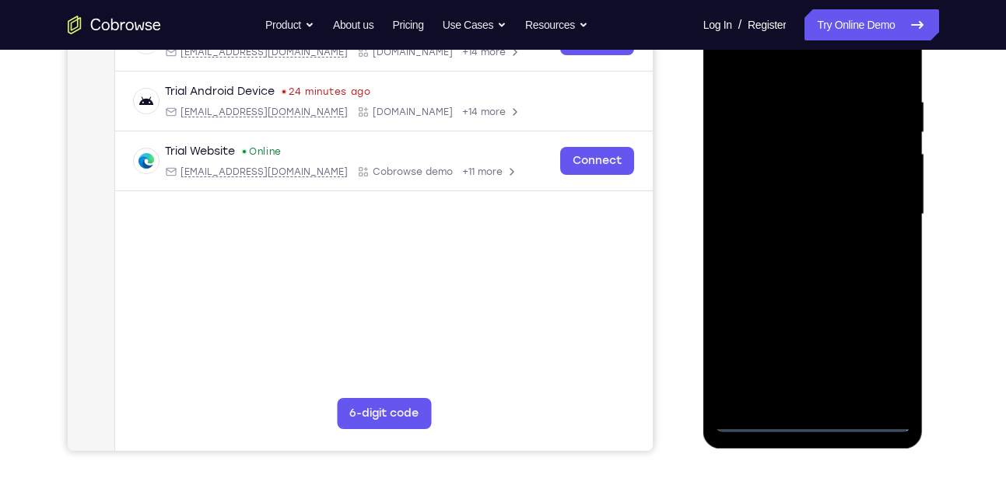
click at [880, 362] on div at bounding box center [813, 215] width 196 height 436
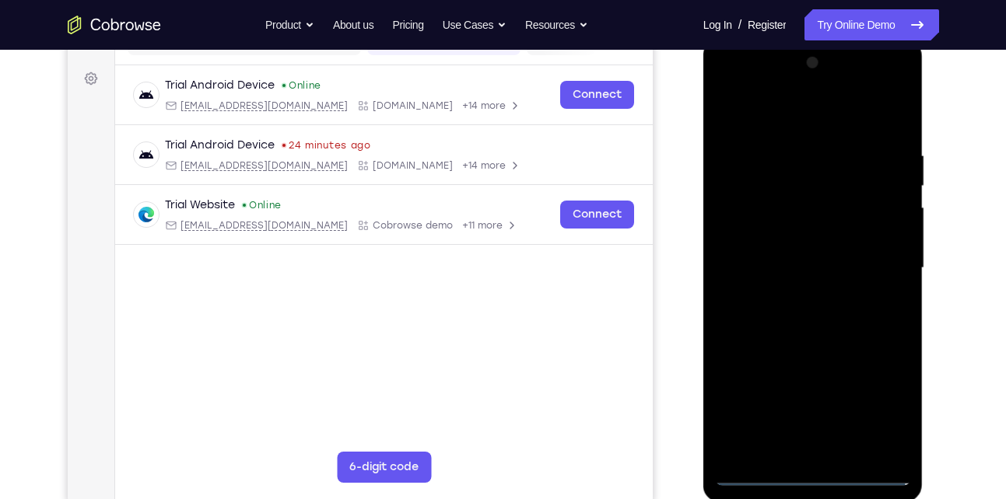
scroll to position [218, 0]
click at [768, 123] on div at bounding box center [813, 269] width 196 height 436
click at [879, 262] on div at bounding box center [813, 269] width 196 height 436
click at [791, 295] on div at bounding box center [813, 269] width 196 height 436
click at [787, 254] on div at bounding box center [813, 269] width 196 height 436
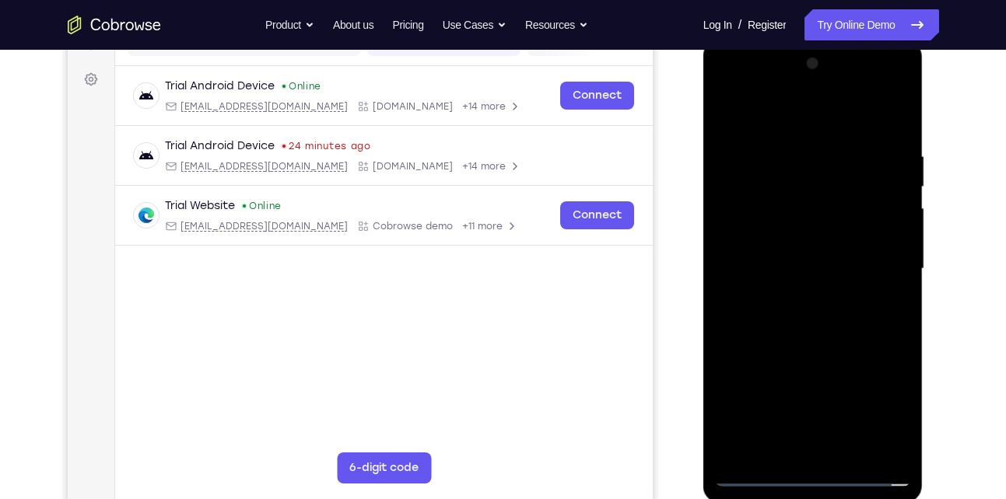
click at [772, 244] on div at bounding box center [813, 269] width 196 height 436
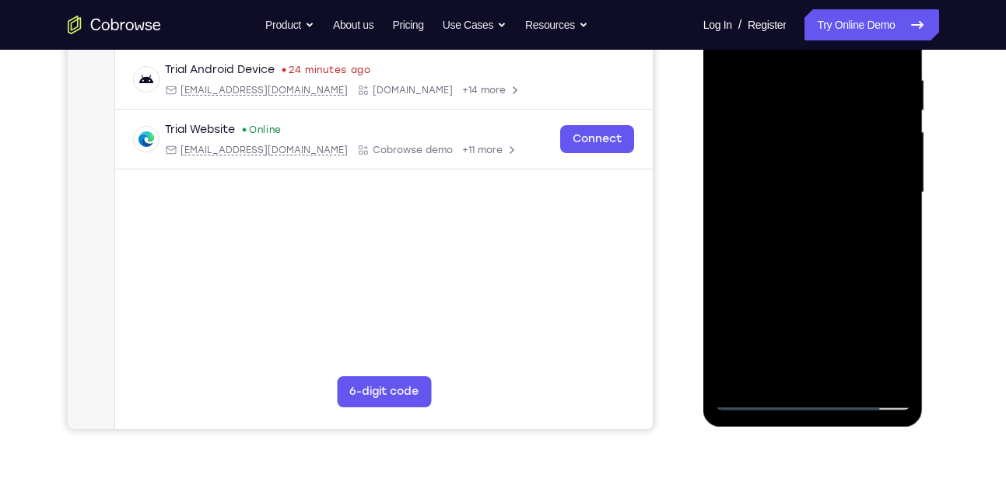
scroll to position [296, 0]
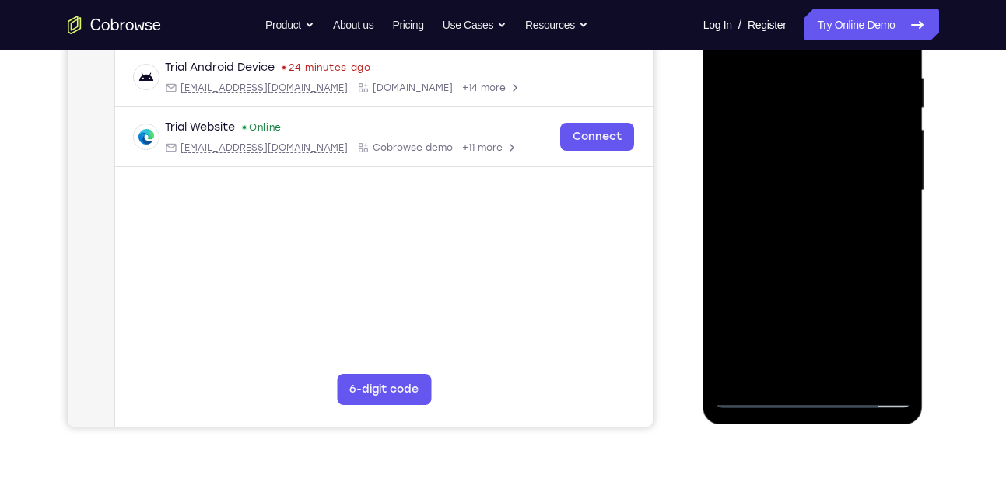
click at [774, 191] on div at bounding box center [813, 191] width 196 height 436
click at [769, 238] on div at bounding box center [813, 191] width 196 height 436
click at [779, 232] on div at bounding box center [813, 191] width 196 height 436
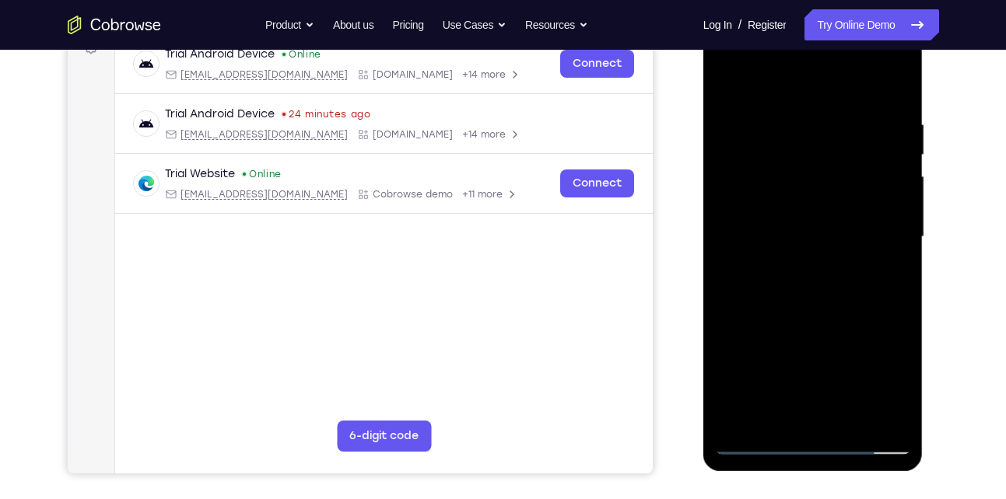
scroll to position [249, 0]
click at [789, 287] on div at bounding box center [813, 238] width 196 height 436
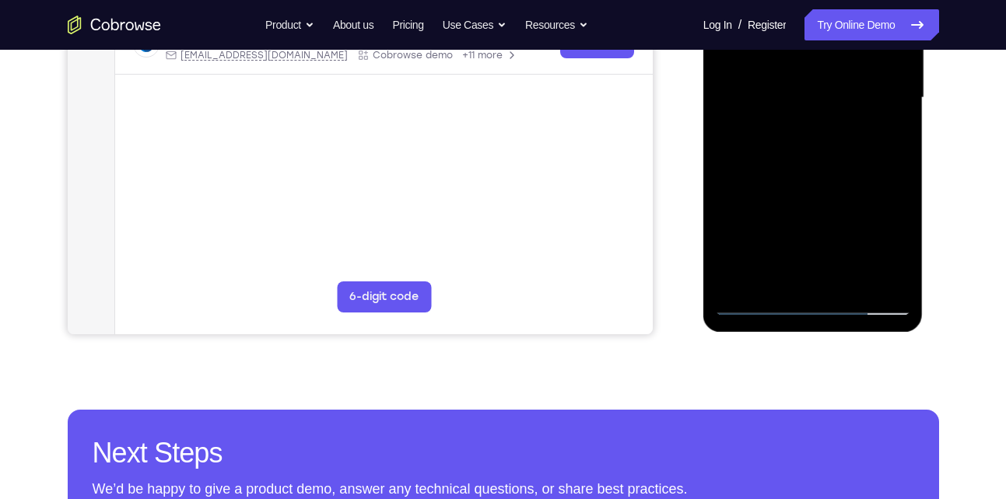
scroll to position [390, 0]
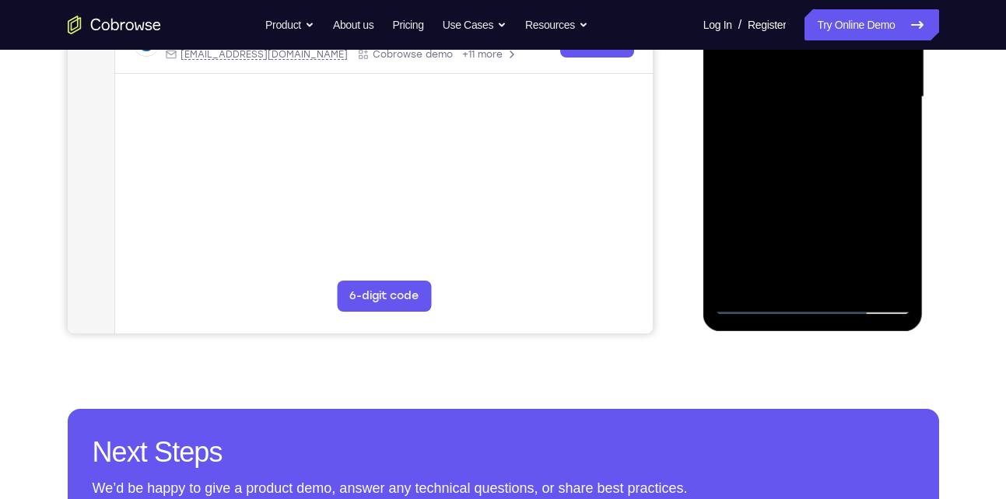
click at [854, 278] on div at bounding box center [813, 97] width 196 height 436
click at [798, 185] on div at bounding box center [813, 97] width 196 height 436
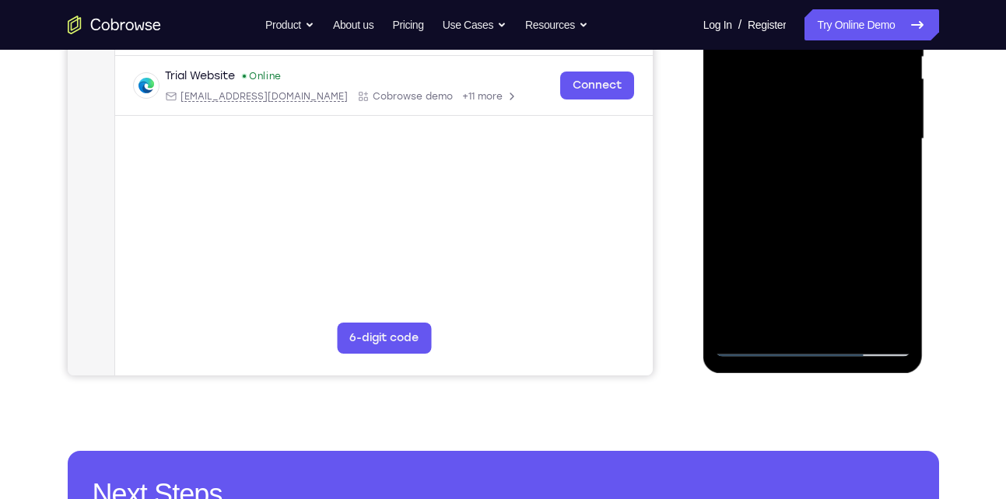
scroll to position [347, 0]
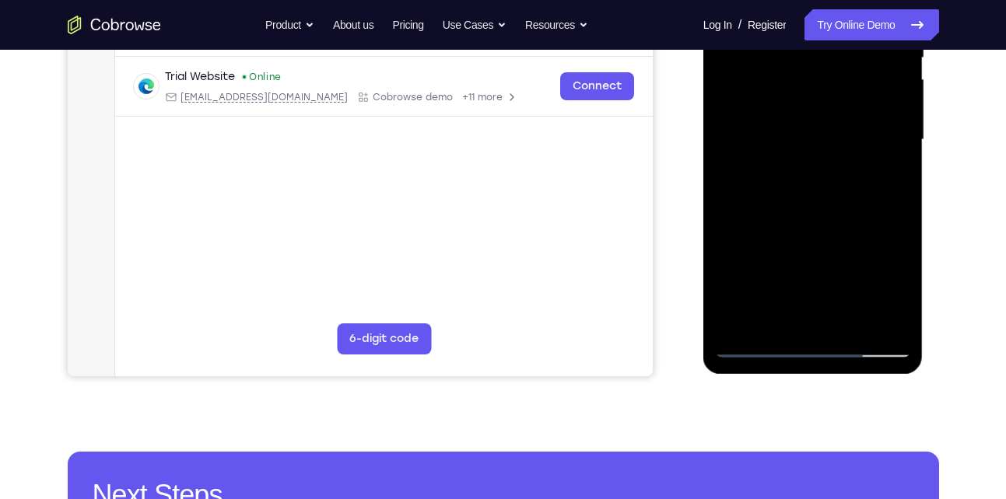
click at [795, 126] on div at bounding box center [813, 140] width 196 height 436
click at [777, 314] on div at bounding box center [813, 140] width 196 height 436
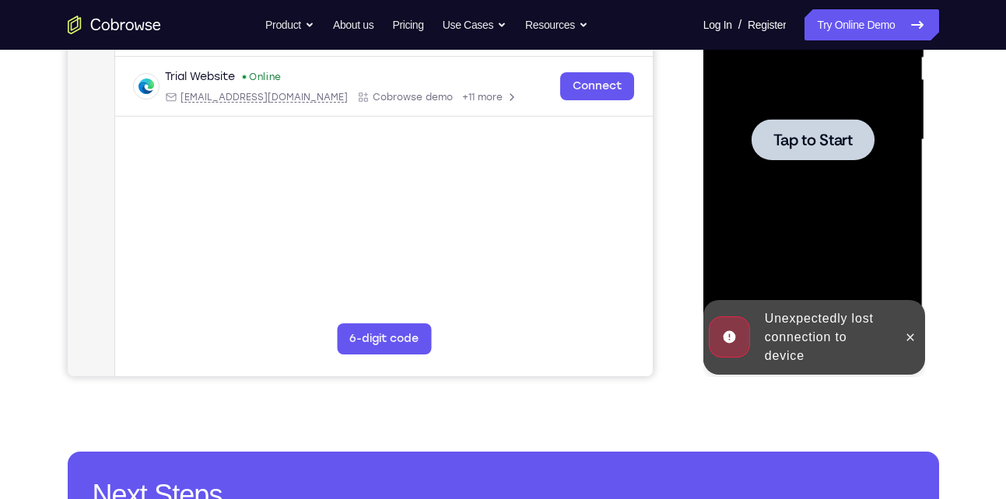
click at [783, 198] on div at bounding box center [813, 140] width 196 height 436
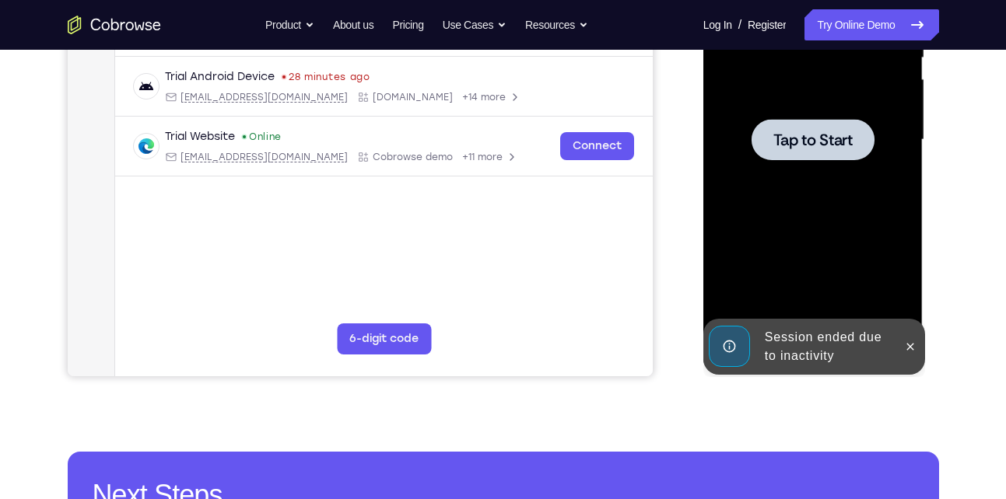
click at [845, 173] on div at bounding box center [813, 140] width 196 height 436
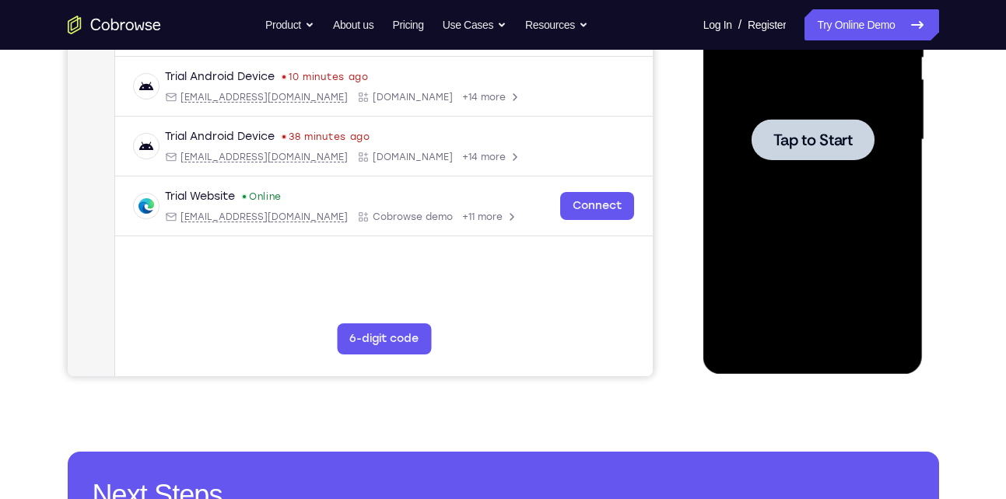
click at [850, 132] on span "Tap to Start" at bounding box center [812, 140] width 79 height 16
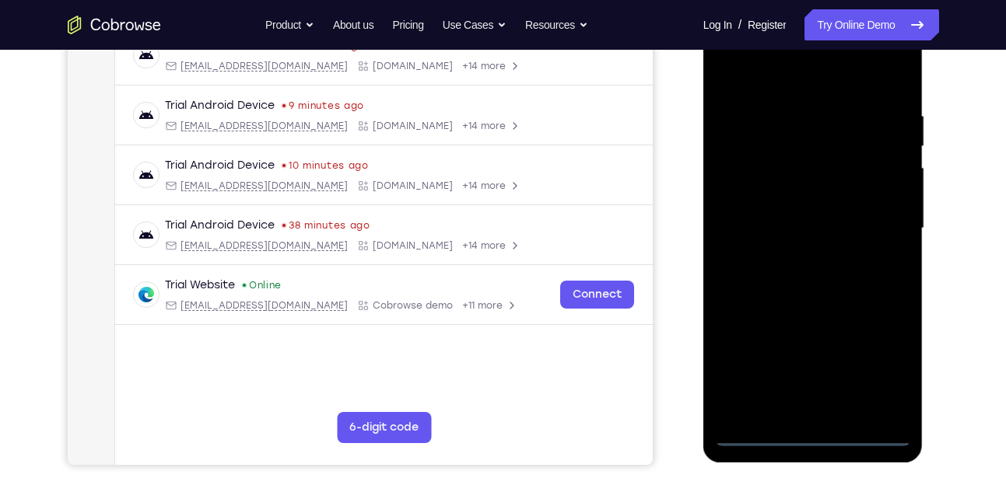
scroll to position [318, 0]
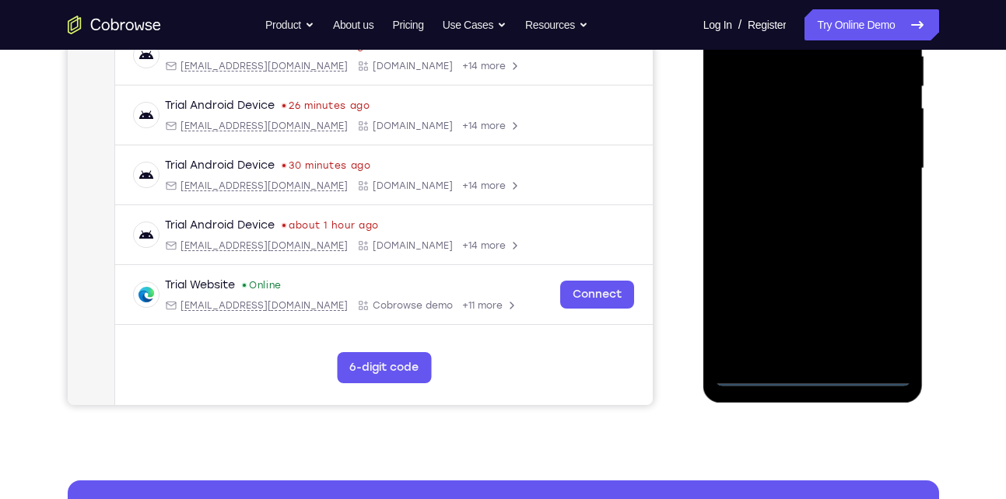
click at [808, 374] on div at bounding box center [813, 169] width 196 height 436
click at [885, 311] on div at bounding box center [813, 169] width 196 height 436
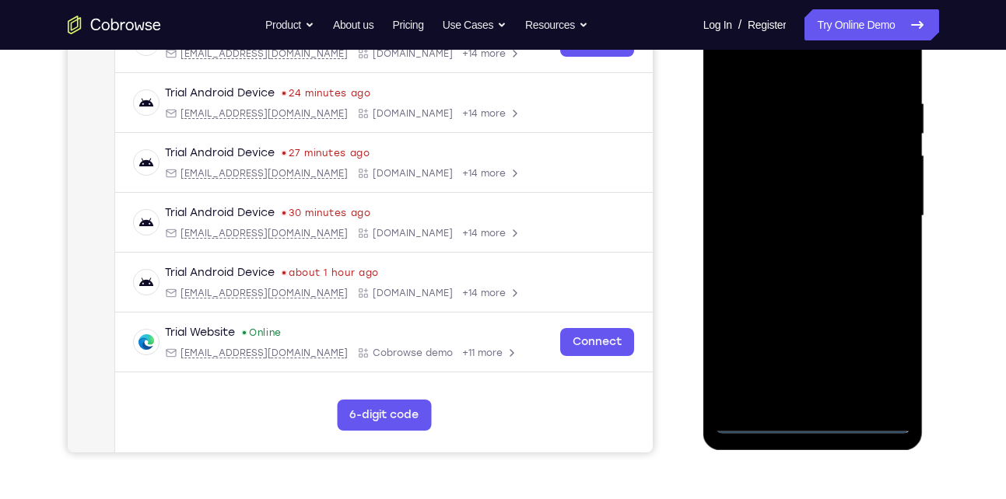
scroll to position [280, 0]
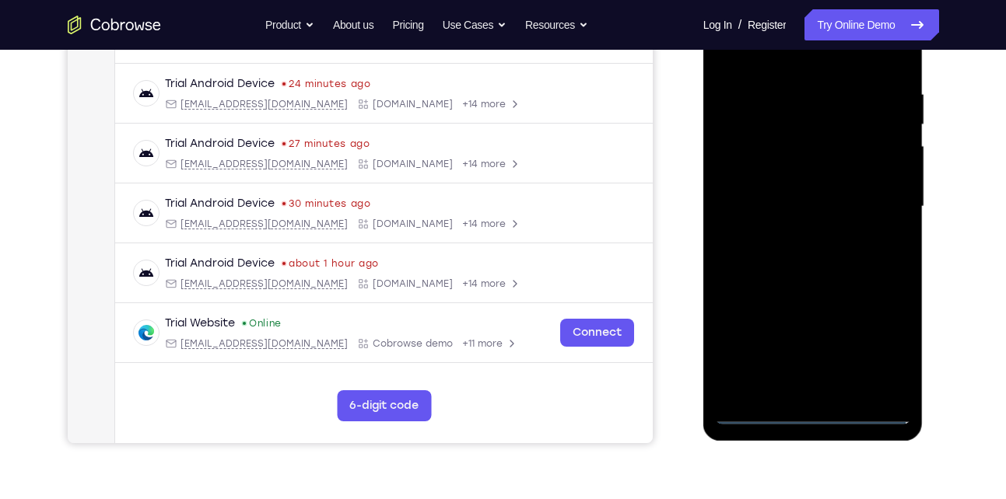
click at [880, 352] on div at bounding box center [813, 207] width 196 height 436
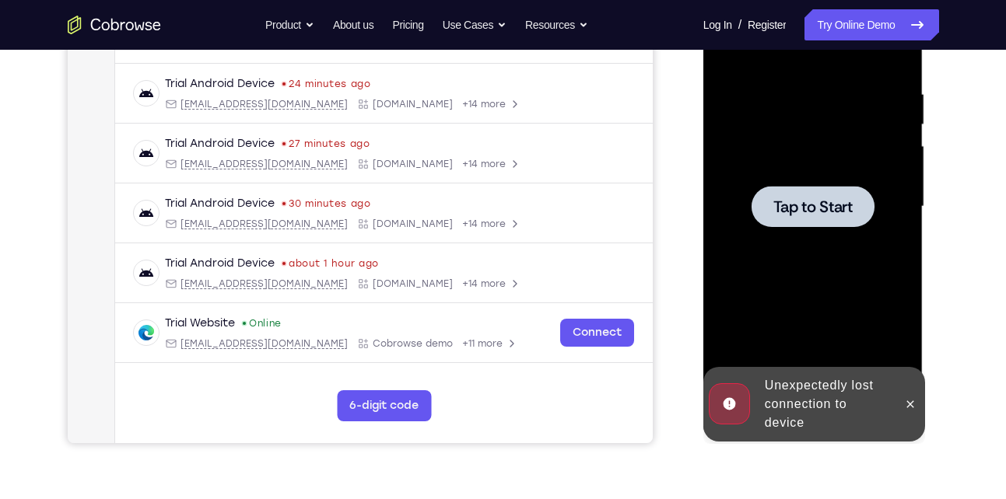
click at [880, 352] on div at bounding box center [813, 207] width 196 height 436
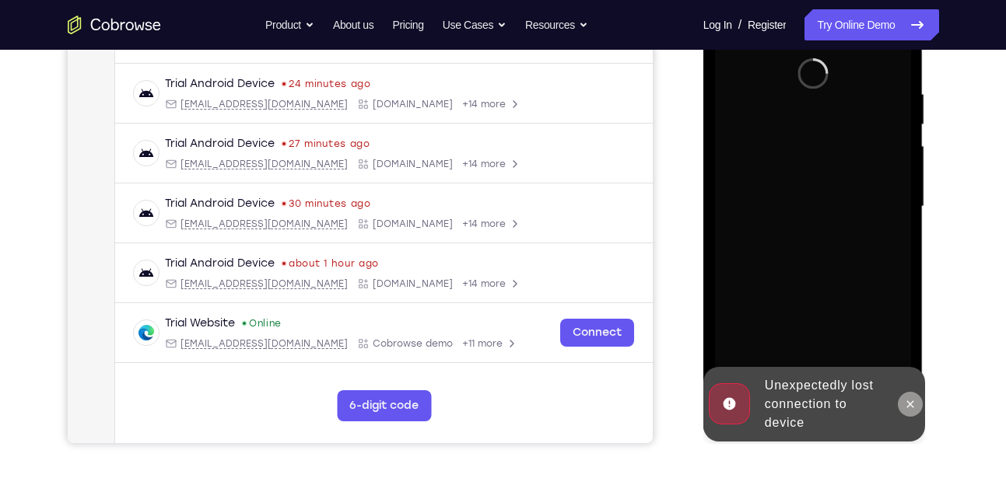
click at [912, 410] on icon at bounding box center [910, 404] width 12 height 12
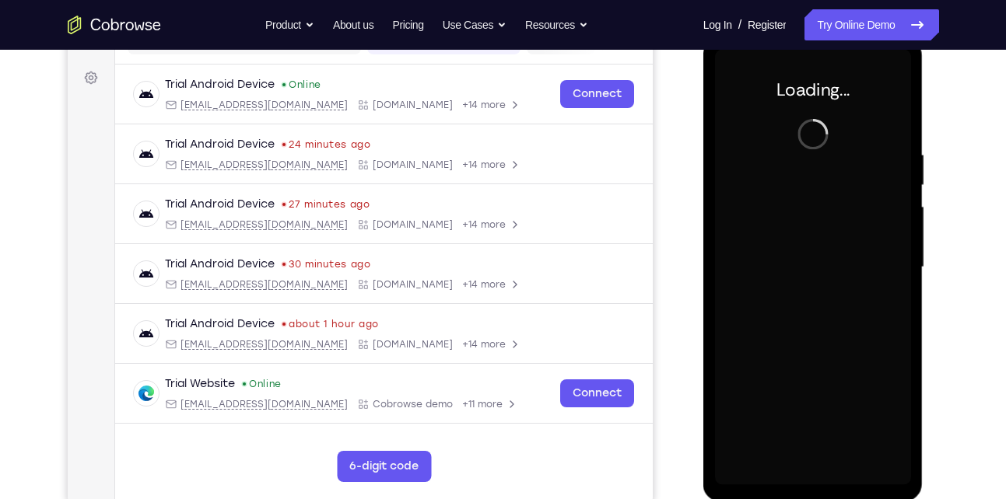
scroll to position [226, 0]
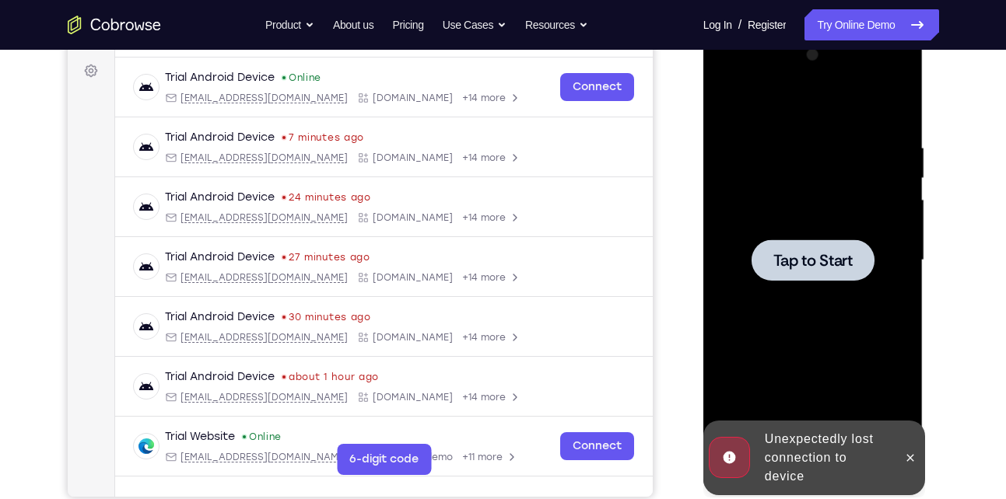
click at [793, 238] on div at bounding box center [813, 261] width 196 height 436
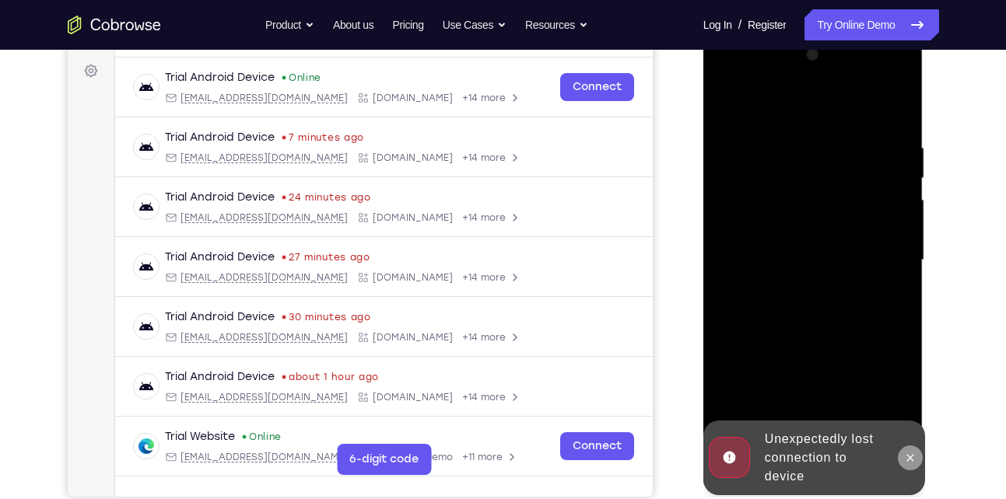
click at [907, 455] on icon at bounding box center [910, 457] width 7 height 7
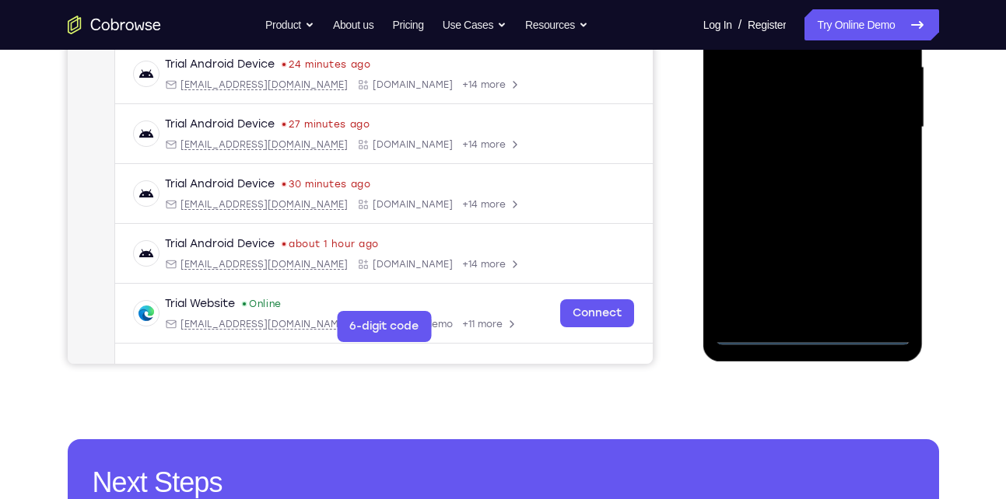
scroll to position [314, 0]
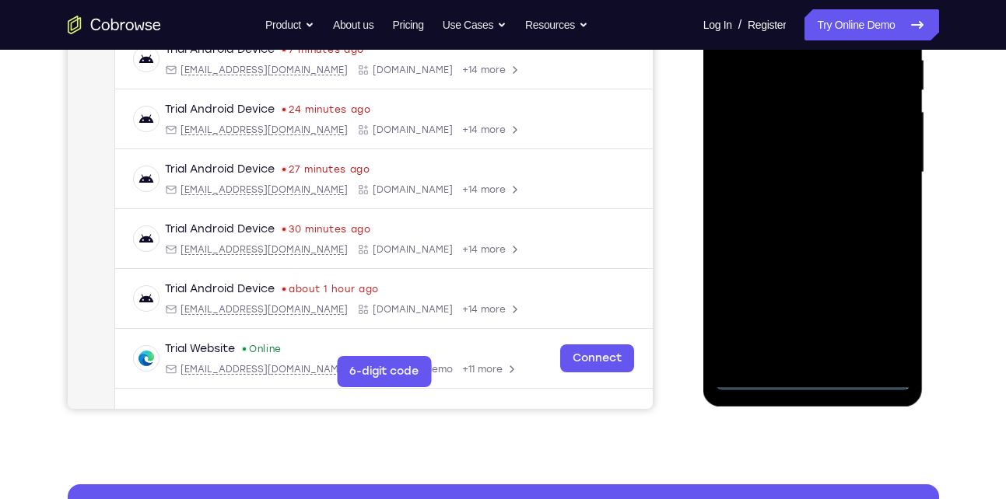
click at [817, 371] on div at bounding box center [813, 173] width 196 height 436
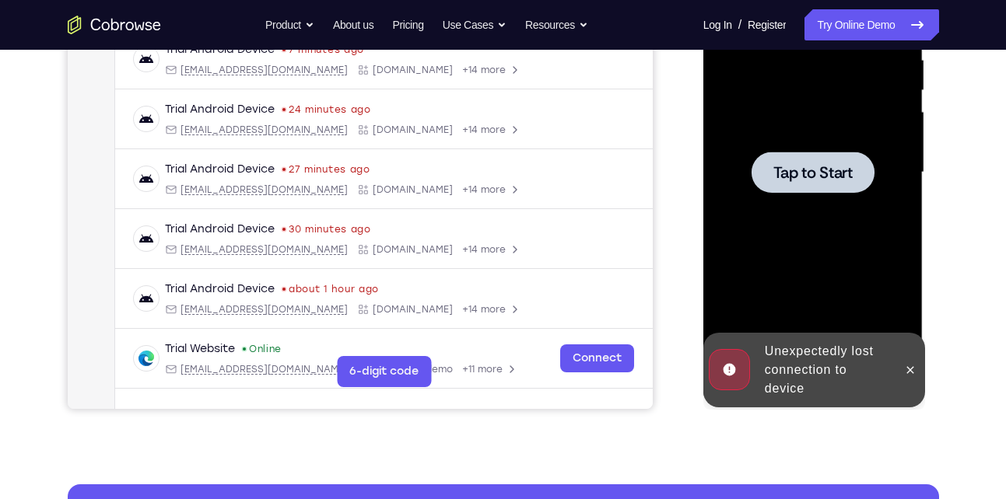
click at [817, 382] on div "Unexpectedly lost connection to device" at bounding box center [826, 370] width 136 height 68
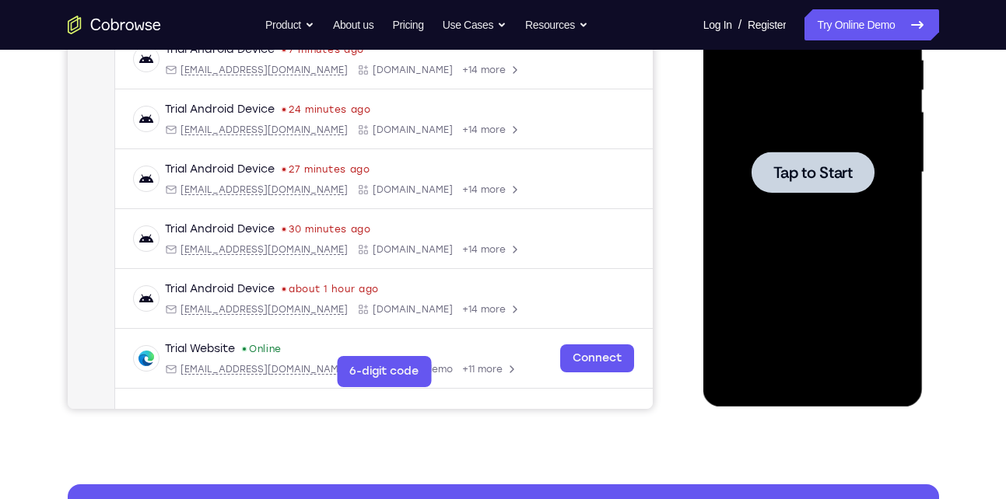
click at [821, 242] on div at bounding box center [813, 173] width 196 height 436
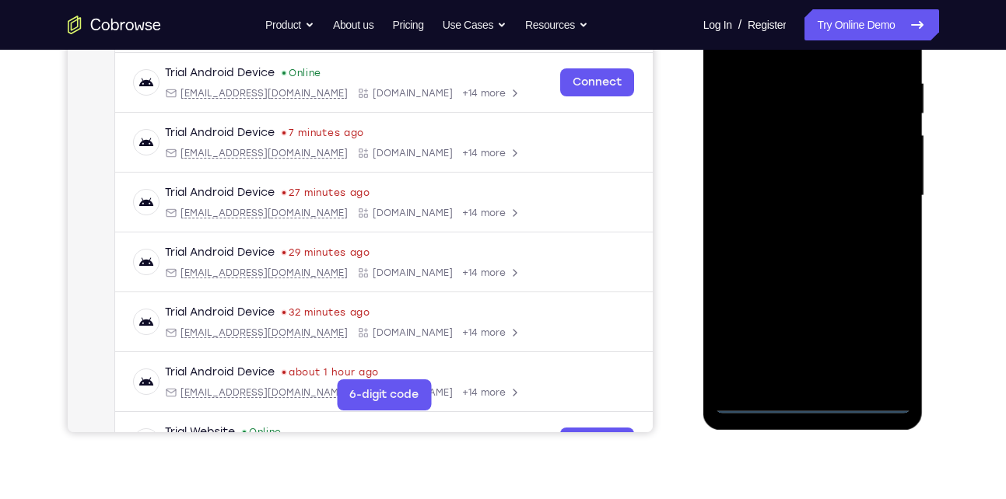
scroll to position [294, 0]
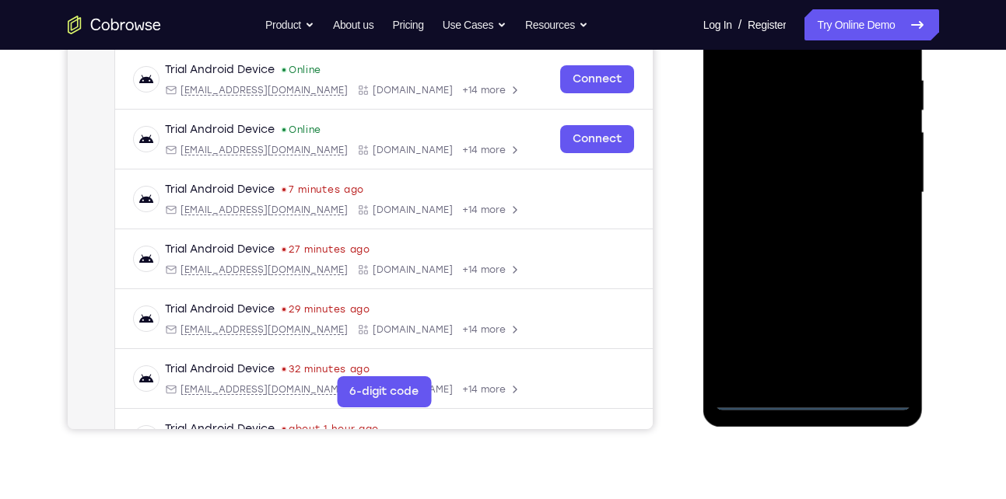
click at [814, 394] on div at bounding box center [813, 193] width 196 height 436
click at [813, 396] on div at bounding box center [813, 193] width 196 height 436
click at [874, 328] on div at bounding box center [813, 193] width 196 height 436
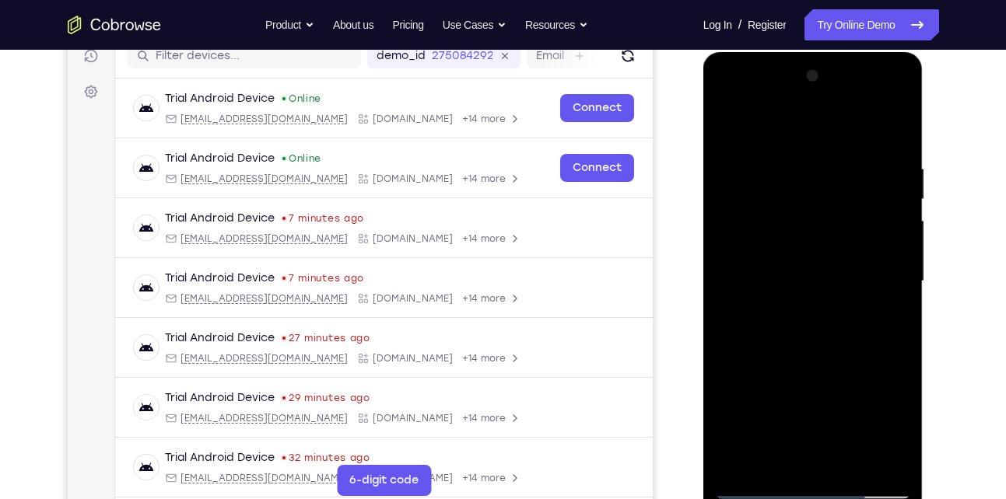
scroll to position [205, 0]
click at [786, 122] on div at bounding box center [813, 283] width 196 height 436
click at [875, 276] on div at bounding box center [813, 283] width 196 height 436
click at [793, 314] on div at bounding box center [813, 283] width 196 height 436
click at [779, 268] on div at bounding box center [813, 283] width 196 height 436
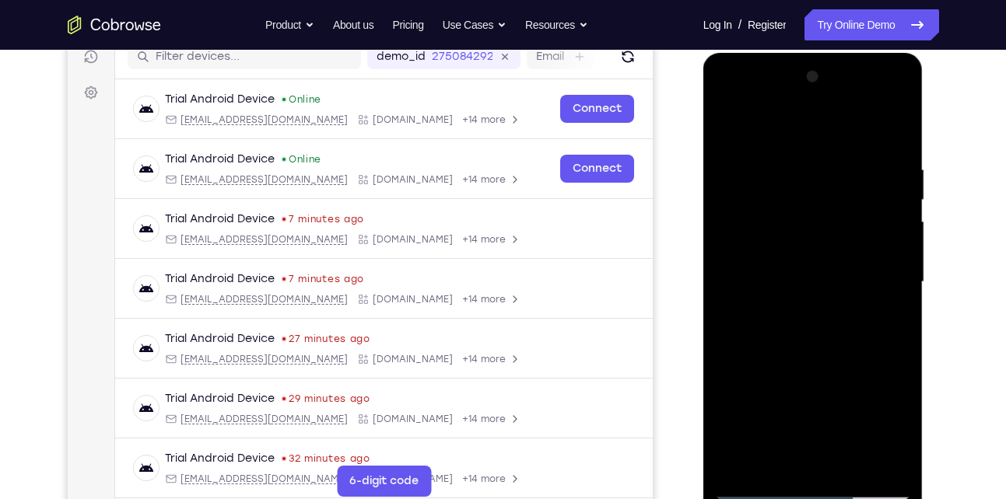
click at [755, 254] on div at bounding box center [813, 283] width 196 height 436
click at [766, 286] on div at bounding box center [813, 283] width 196 height 436
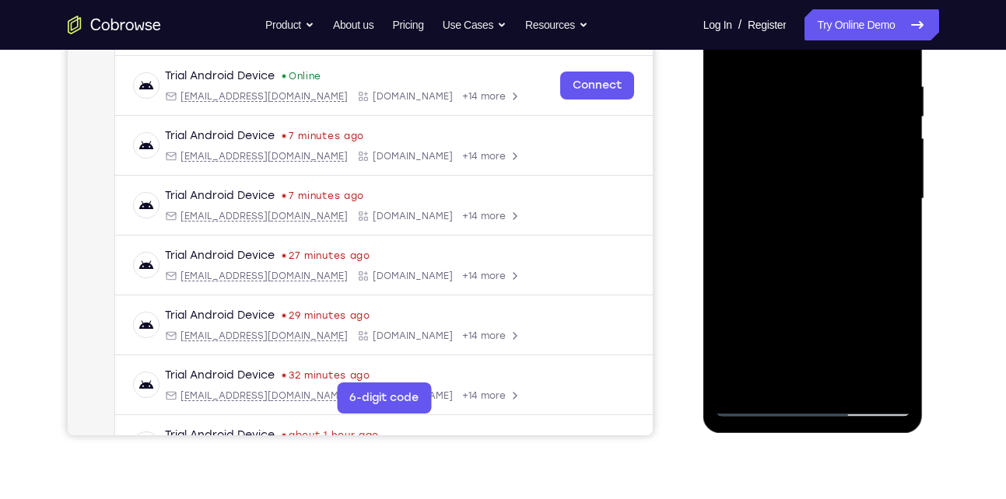
scroll to position [289, 0]
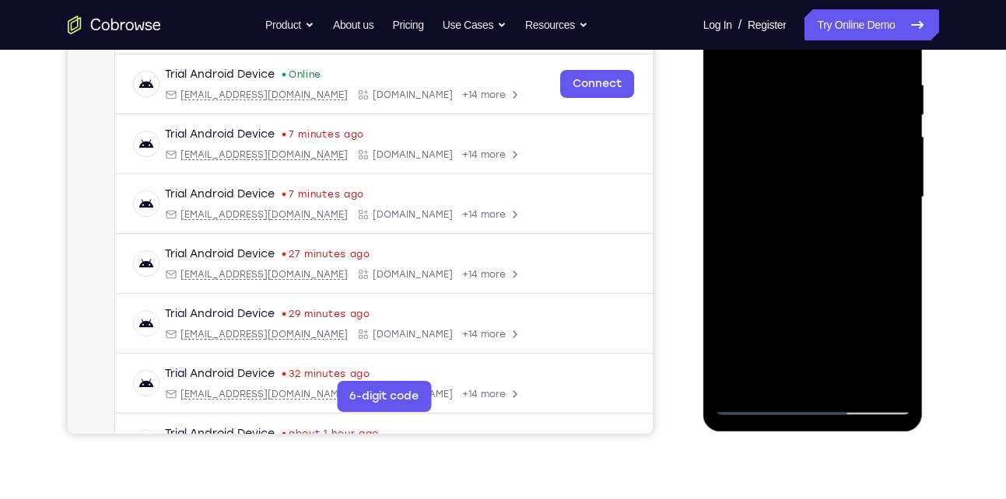
click at [769, 247] on div at bounding box center [813, 198] width 196 height 436
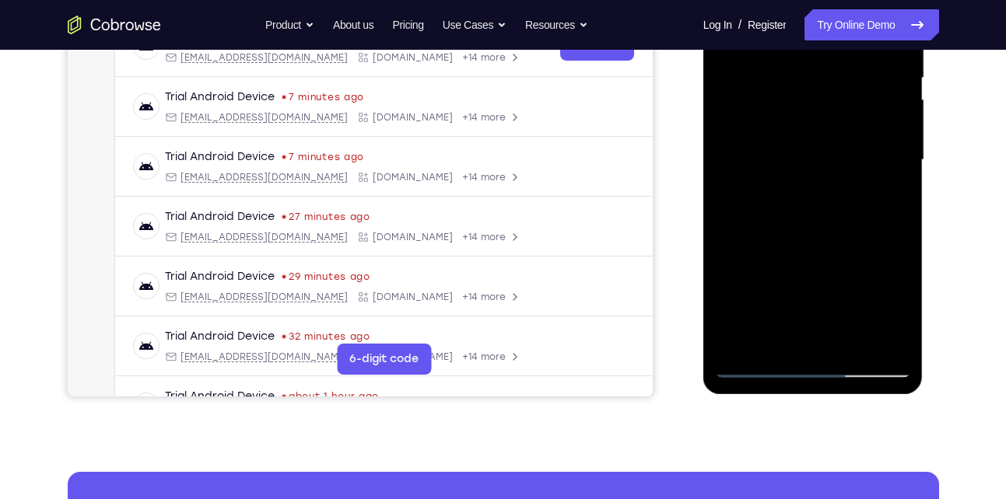
scroll to position [345, 0]
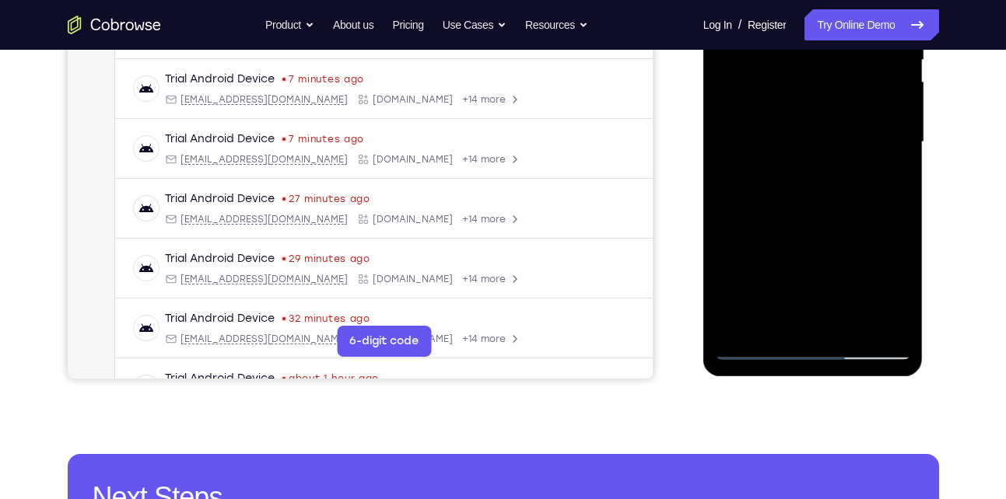
click at [847, 327] on div at bounding box center [813, 143] width 196 height 436
click at [812, 189] on div at bounding box center [813, 143] width 196 height 436
click at [848, 323] on div at bounding box center [813, 143] width 196 height 436
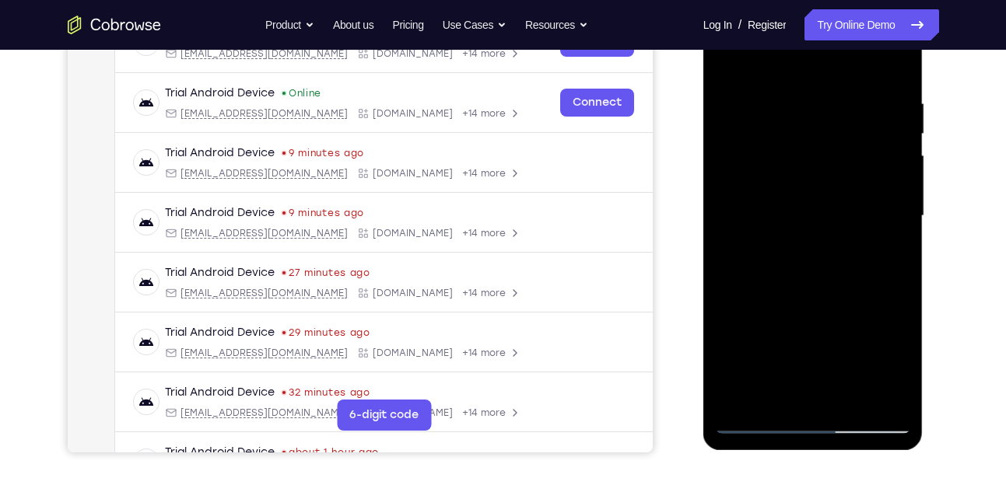
scroll to position [371, 0]
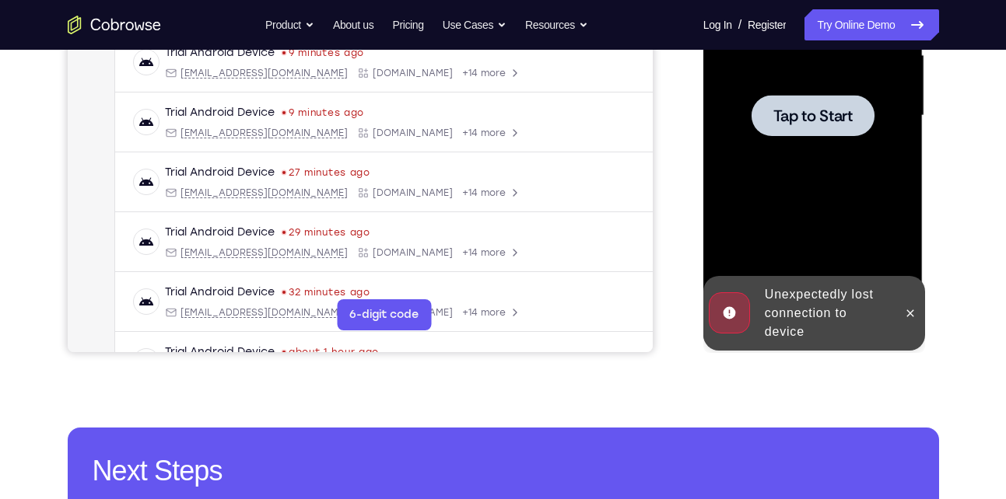
click at [825, 146] on div at bounding box center [813, 116] width 196 height 436
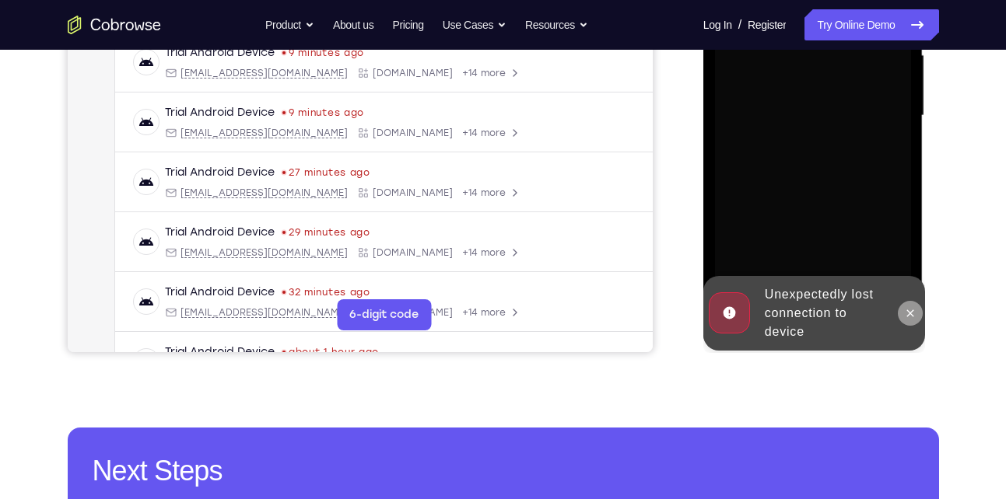
click at [909, 314] on icon at bounding box center [910, 313] width 7 height 7
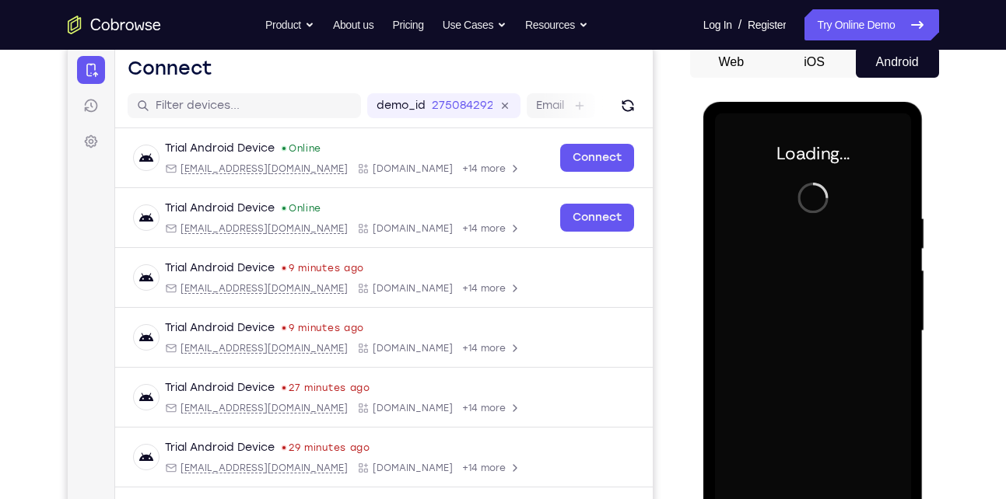
scroll to position [152, 0]
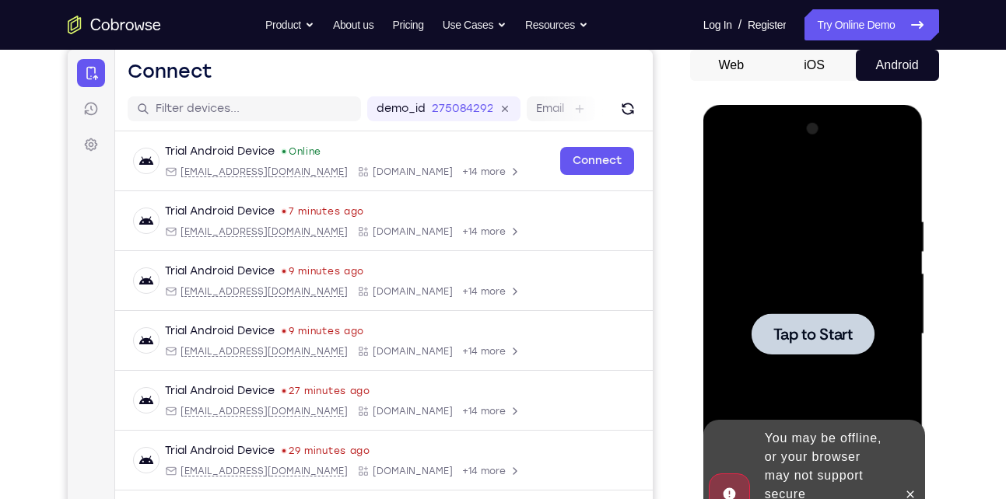
click at [785, 334] on span "Tap to Start" at bounding box center [812, 335] width 79 height 16
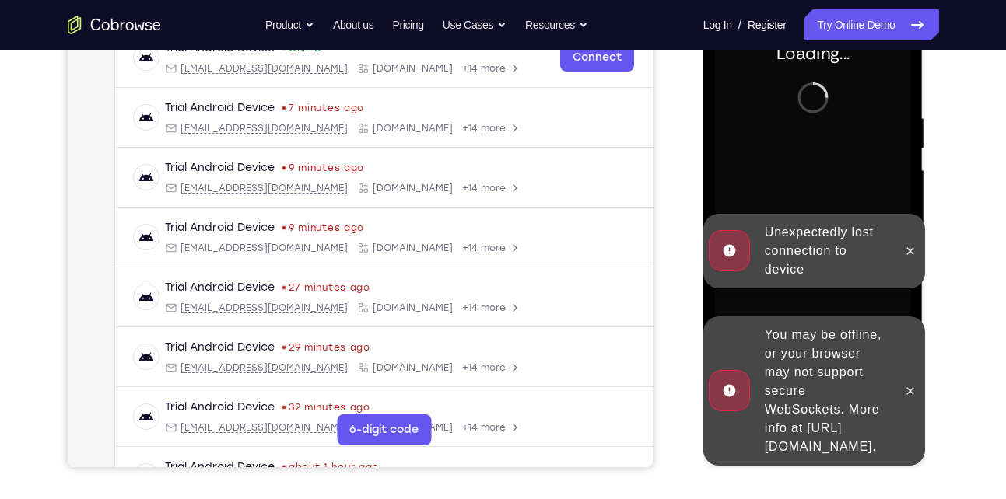
scroll to position [257, 0]
click at [911, 384] on icon at bounding box center [910, 390] width 12 height 12
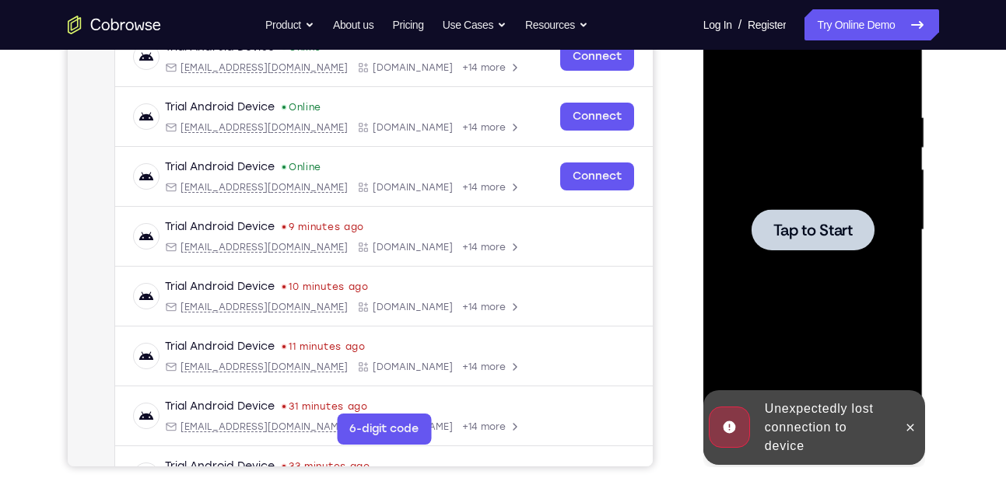
click at [802, 250] on div at bounding box center [813, 230] width 196 height 436
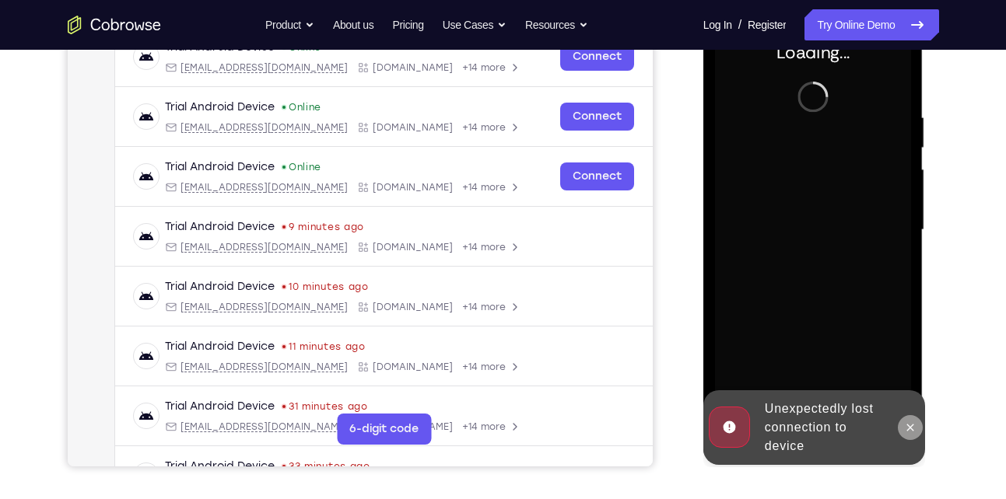
click at [913, 427] on icon at bounding box center [910, 428] width 12 height 12
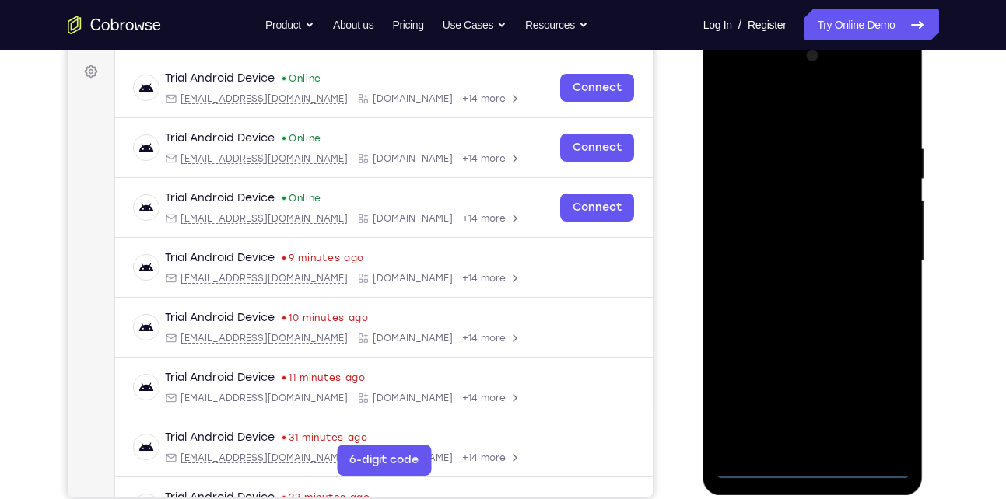
scroll to position [225, 0]
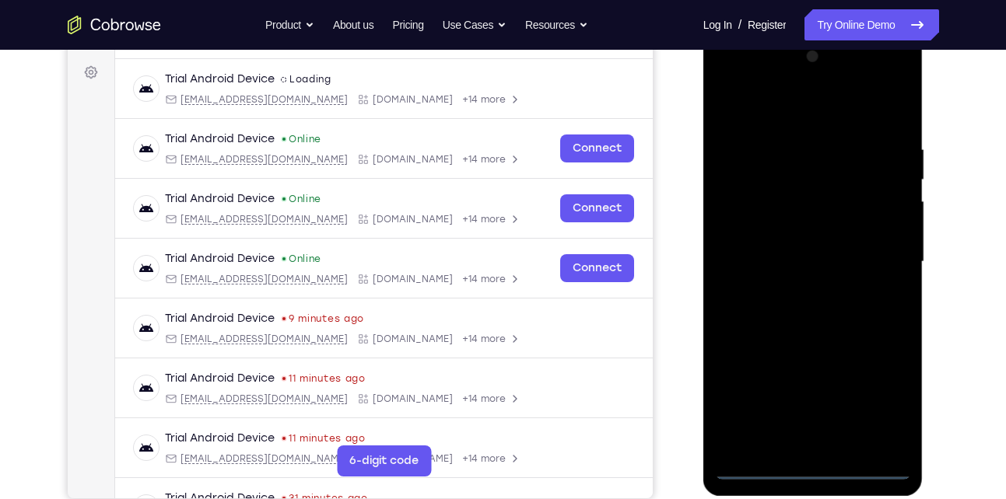
click at [809, 470] on div at bounding box center [813, 262] width 196 height 436
click at [885, 391] on div at bounding box center [813, 262] width 196 height 436
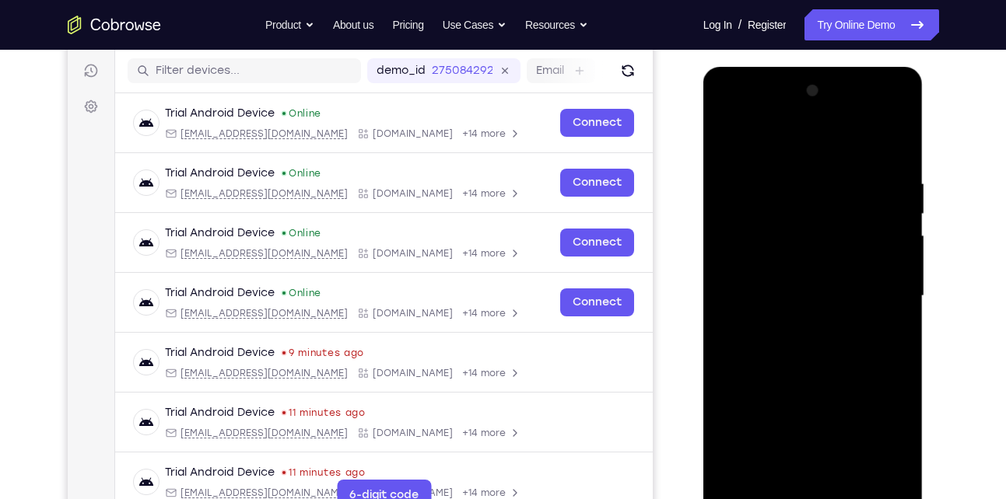
scroll to position [188, 0]
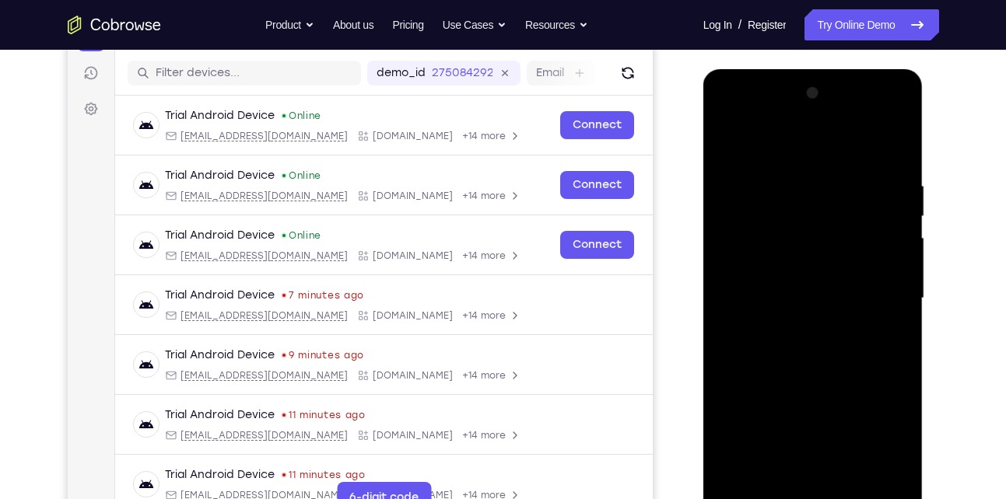
click at [760, 146] on div at bounding box center [813, 299] width 196 height 436
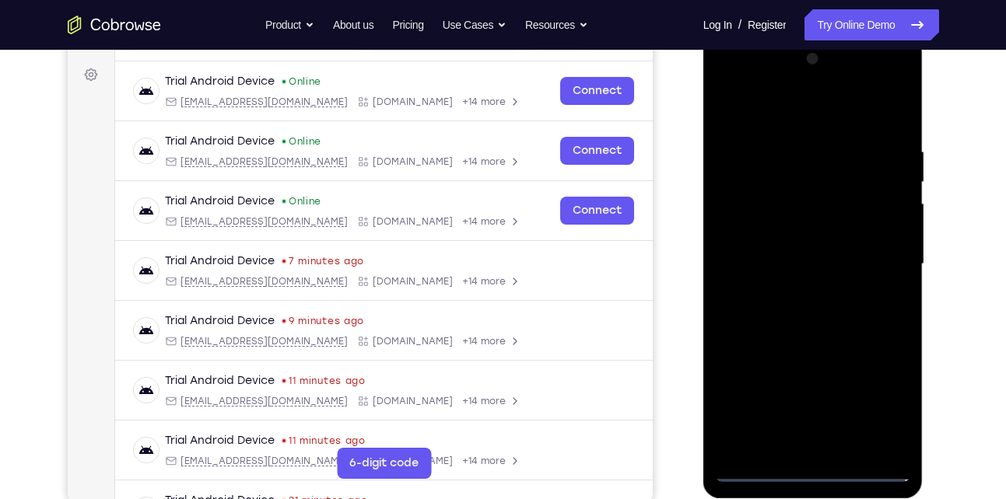
scroll to position [257, 0]
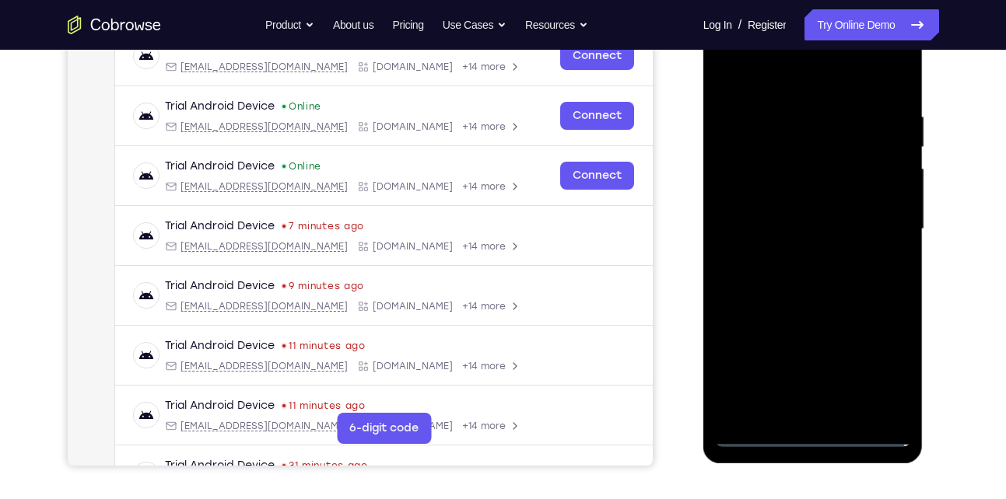
click at [873, 226] on div at bounding box center [813, 230] width 196 height 436
click at [828, 415] on div at bounding box center [813, 230] width 196 height 436
click at [801, 222] on div at bounding box center [813, 230] width 196 height 436
click at [768, 194] on div at bounding box center [813, 230] width 196 height 436
click at [767, 226] on div at bounding box center [813, 230] width 196 height 436
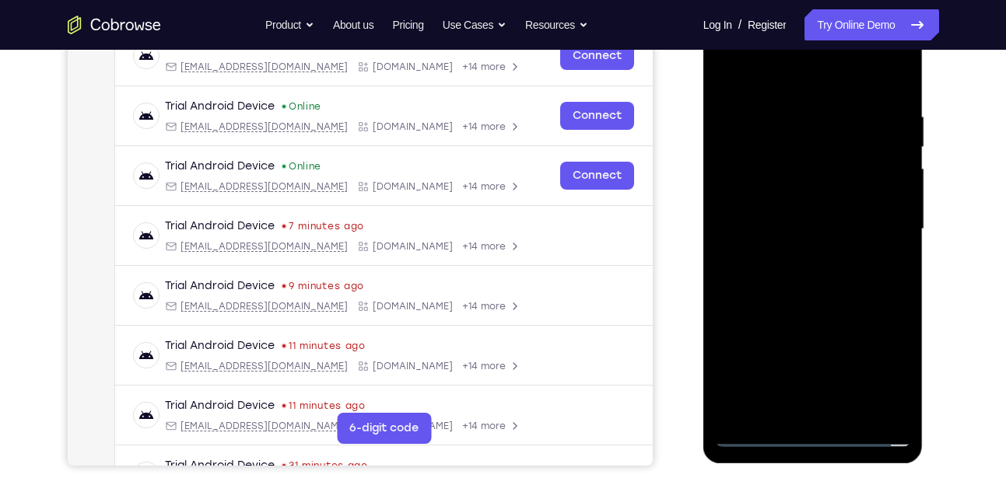
click at [767, 226] on div at bounding box center [813, 230] width 196 height 436
click at [767, 230] on div at bounding box center [813, 230] width 196 height 436
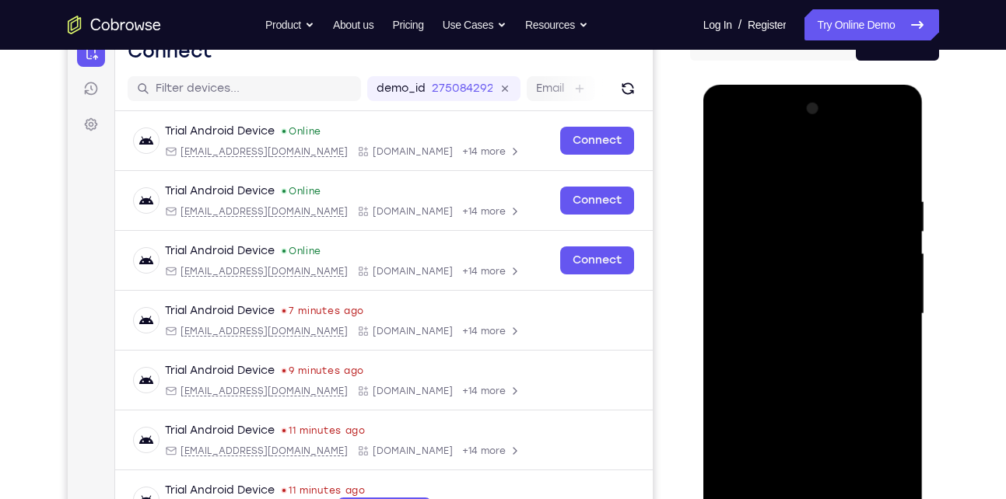
scroll to position [172, 0]
click at [882, 163] on div at bounding box center [813, 315] width 196 height 436
click at [815, 362] on div at bounding box center [813, 315] width 196 height 436
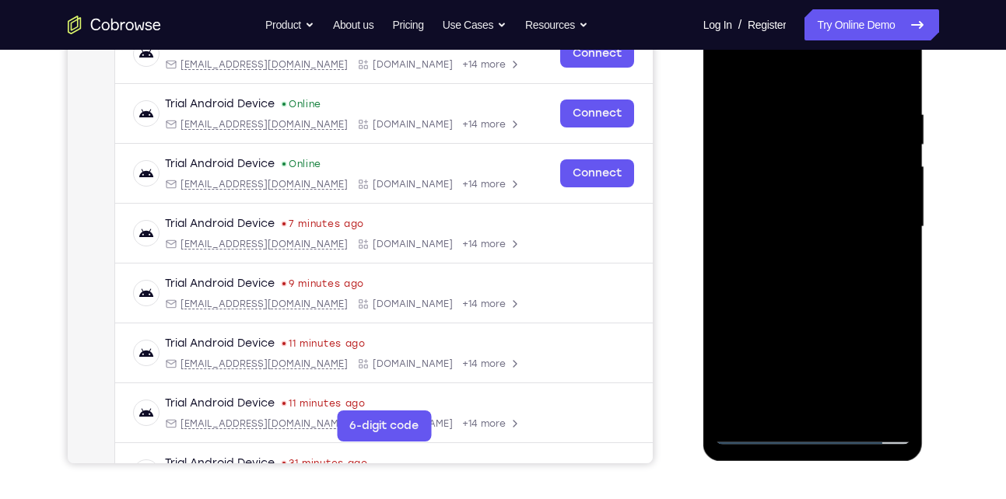
scroll to position [261, 0]
click at [814, 171] on div at bounding box center [813, 227] width 196 height 436
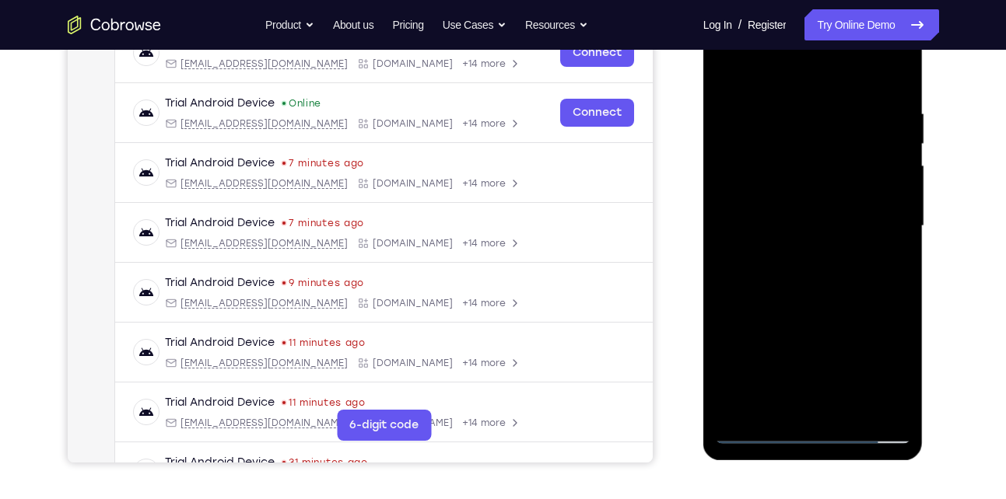
click at [804, 219] on div at bounding box center [813, 227] width 196 height 436
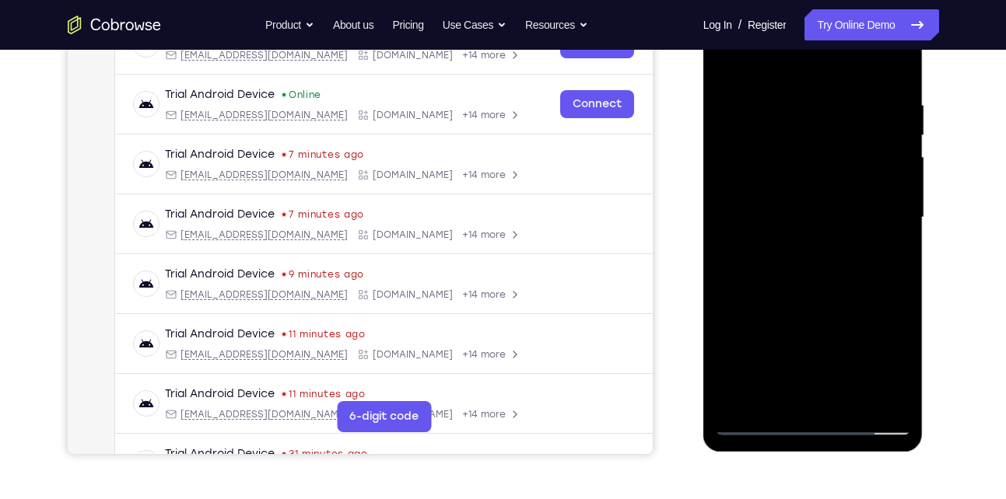
scroll to position [270, 0]
click at [817, 261] on div at bounding box center [813, 217] width 196 height 436
click at [807, 255] on div at bounding box center [813, 217] width 196 height 436
click at [855, 399] on div at bounding box center [813, 217] width 196 height 436
click at [803, 293] on div at bounding box center [813, 217] width 196 height 436
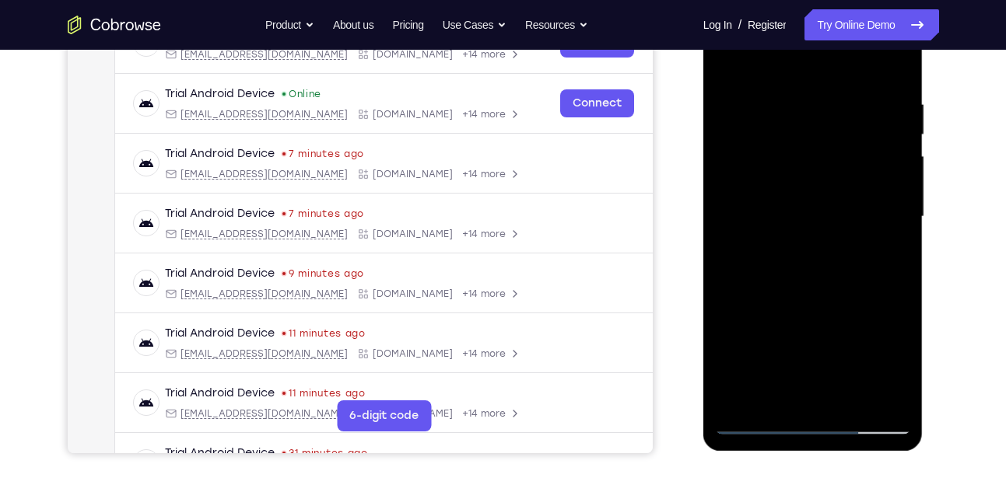
click at [792, 189] on div at bounding box center [813, 217] width 196 height 436
click at [772, 390] on div at bounding box center [813, 217] width 196 height 436
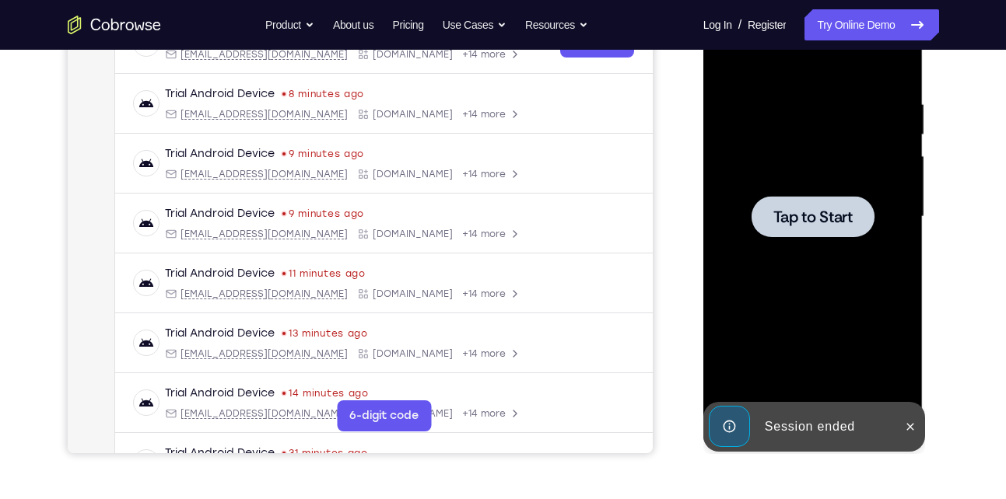
click at [737, 184] on div at bounding box center [813, 217] width 196 height 436
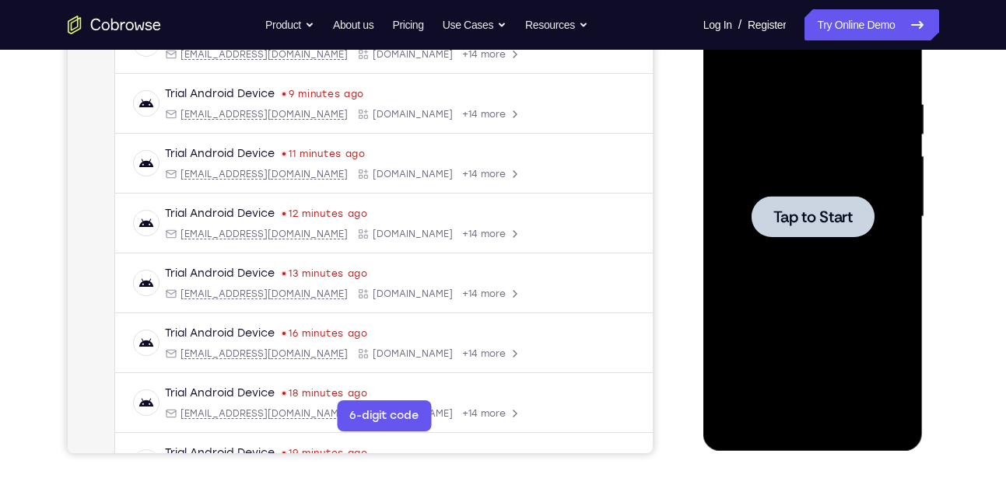
click at [841, 239] on div at bounding box center [813, 217] width 196 height 436
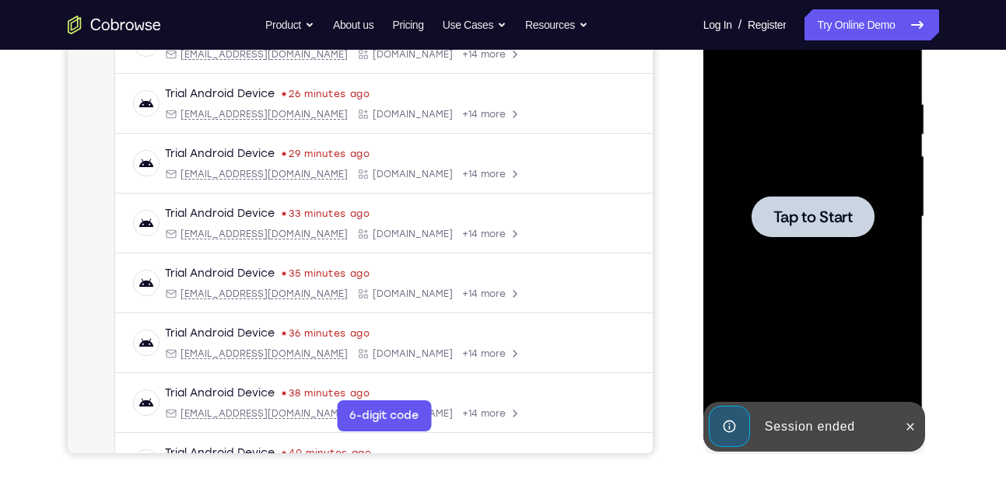
click at [807, 201] on div at bounding box center [812, 216] width 123 height 41
